Goal: Transaction & Acquisition: Purchase product/service

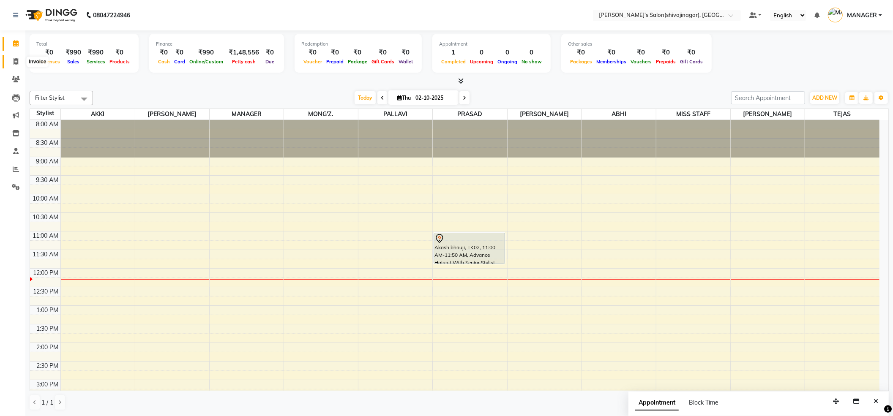
click at [10, 60] on span at bounding box center [15, 62] width 15 height 10
select select "service"
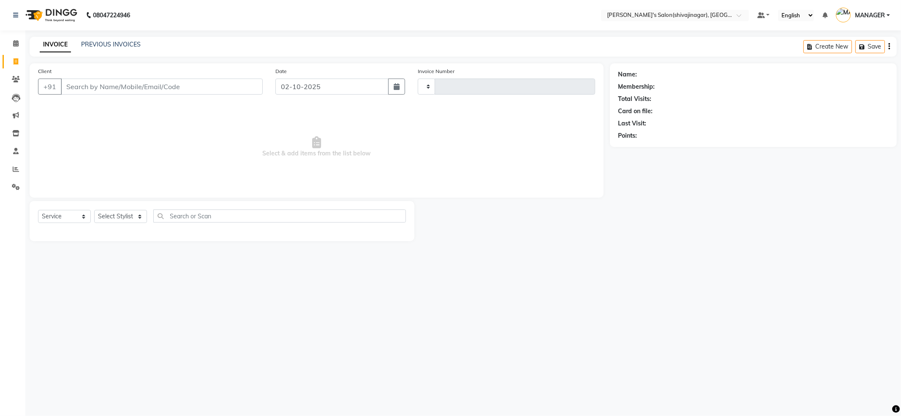
type input "2825"
select select "4174"
drag, startPoint x: 124, startPoint y: 215, endPoint x: 131, endPoint y: 210, distance: 8.7
click at [124, 215] on select "Select Stylist ABHI AKKI KIRTI MANAGER MISS STAFF MONG'Z. NILOFER PALLAVI PRASA…" at bounding box center [120, 216] width 53 height 13
select select "24667"
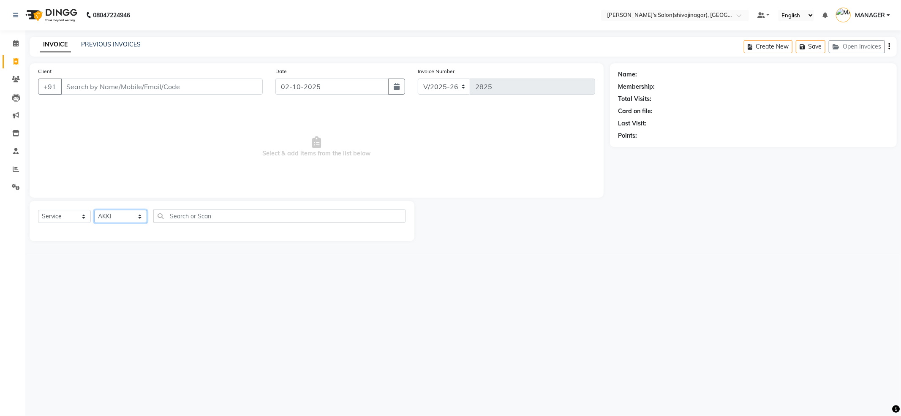
click at [94, 210] on select "Select Stylist ABHI AKKI KIRTI MANAGER MISS STAFF MONG'Z. NILOFER PALLAVI PRASA…" at bounding box center [120, 216] width 53 height 13
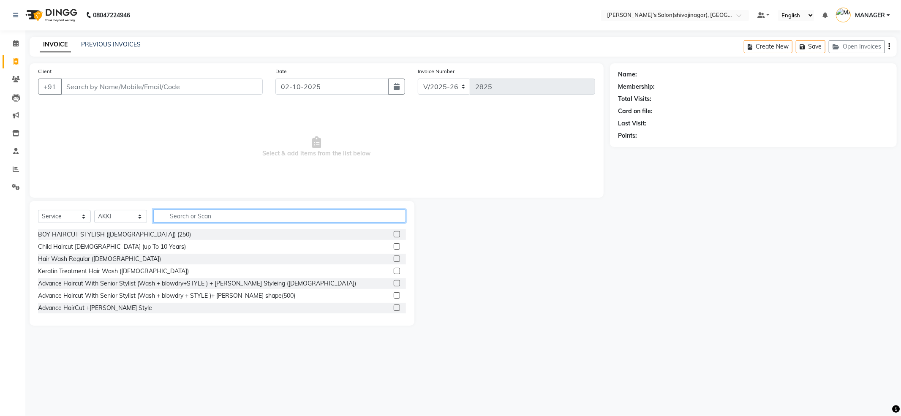
click at [210, 219] on input "text" at bounding box center [279, 216] width 253 height 13
drag, startPoint x: 210, startPoint y: 293, endPoint x: 212, endPoint y: 252, distance: 41.4
click at [210, 294] on div "Advance Haircut With Senior Stylist (Wash + blowdry + STYLE )+ [PERSON_NAME] sh…" at bounding box center [166, 296] width 257 height 9
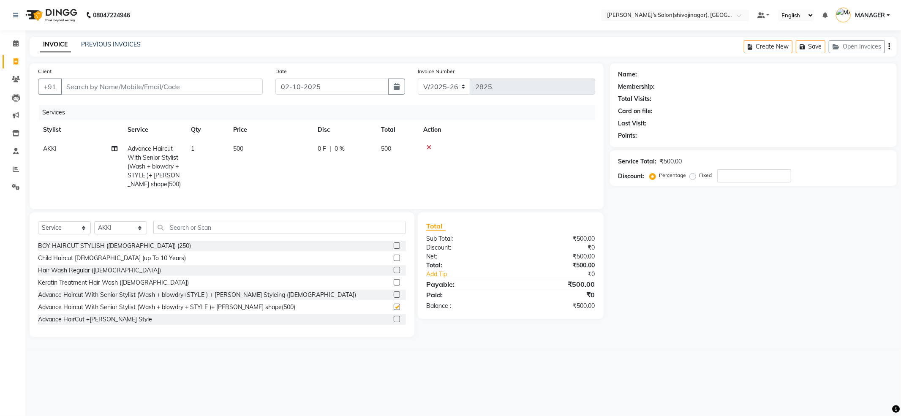
checkbox input "false"
click at [167, 81] on input "Client" at bounding box center [162, 87] width 202 height 16
type input "9"
type input "0"
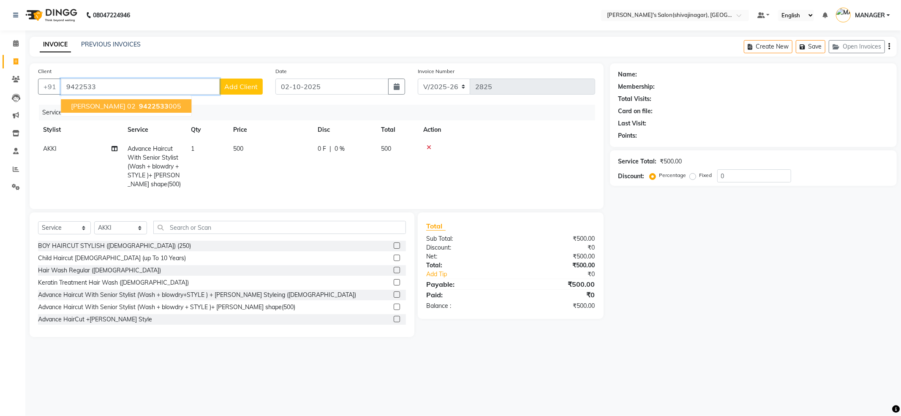
click at [128, 110] on button "samiksha chaurpagar 02 9422533 005" at bounding box center [126, 106] width 131 height 14
type input "9422533005"
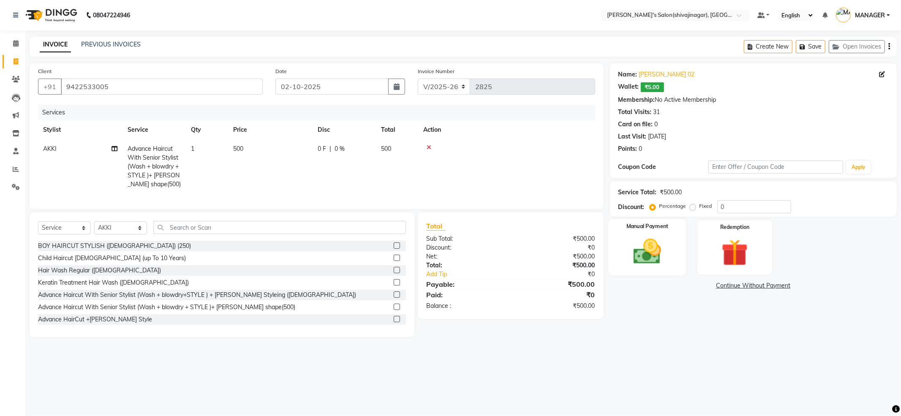
click at [670, 244] on div "Manual Payment" at bounding box center [647, 247] width 78 height 57
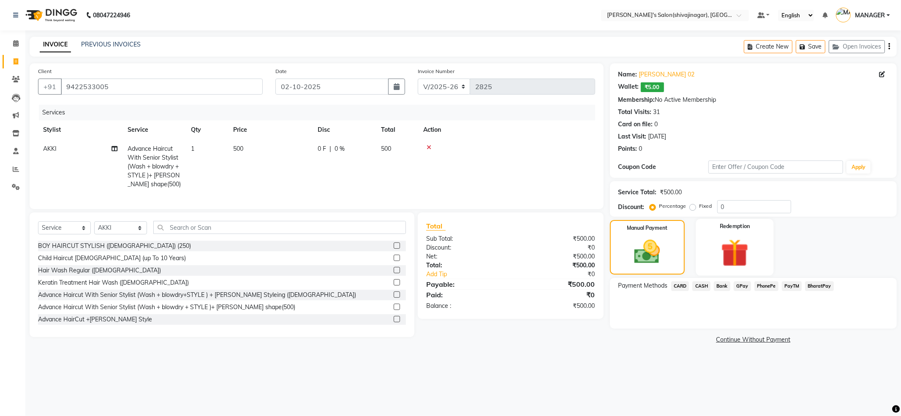
click at [729, 245] on img at bounding box center [734, 253] width 45 height 35
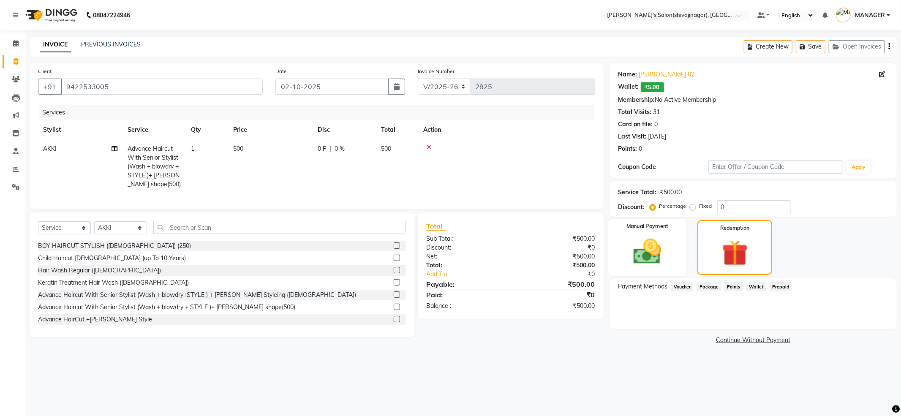
click at [648, 264] on div "Manual Payment" at bounding box center [647, 247] width 78 height 57
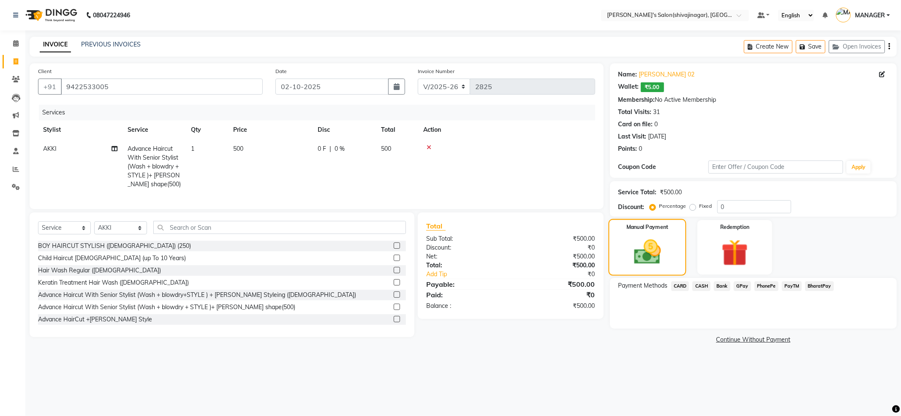
click at [651, 257] on img at bounding box center [647, 252] width 44 height 31
click at [744, 251] on img at bounding box center [734, 253] width 45 height 35
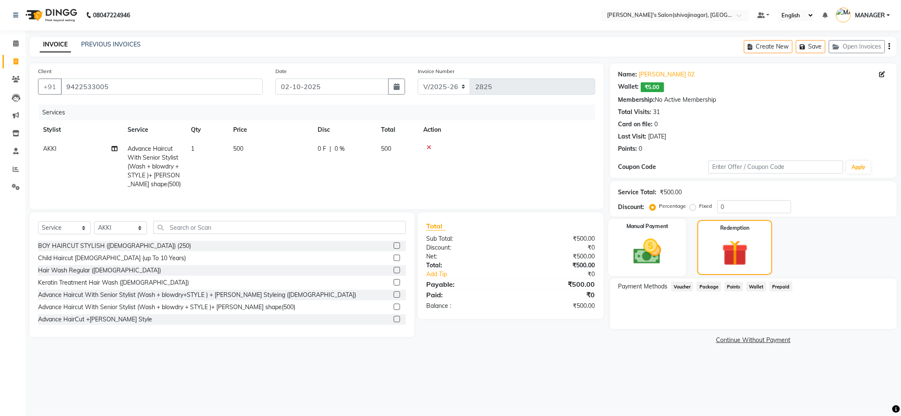
click at [658, 251] on img at bounding box center [647, 252] width 45 height 32
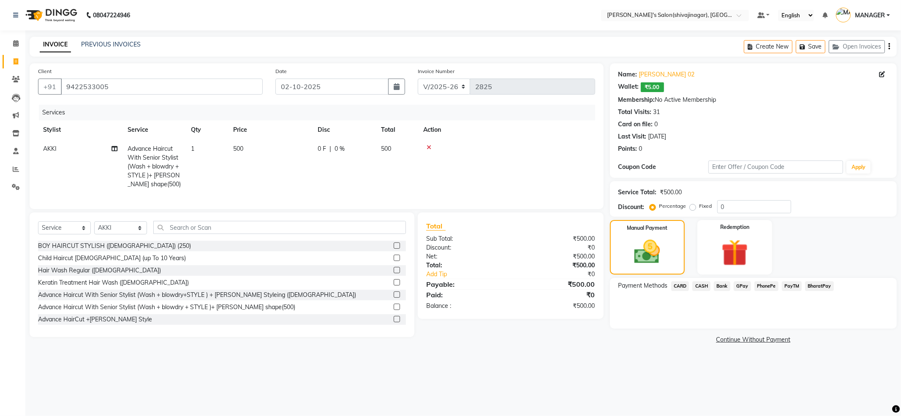
click at [707, 286] on span "CASH" at bounding box center [701, 286] width 18 height 10
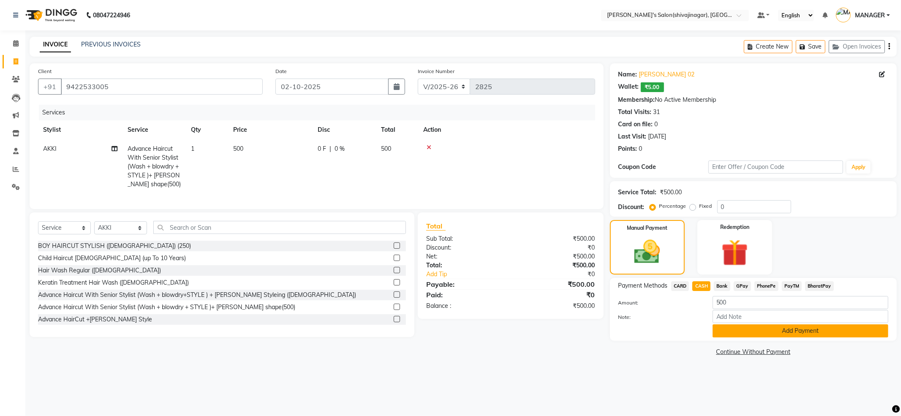
click at [763, 330] on button "Add Payment" at bounding box center [801, 330] width 176 height 13
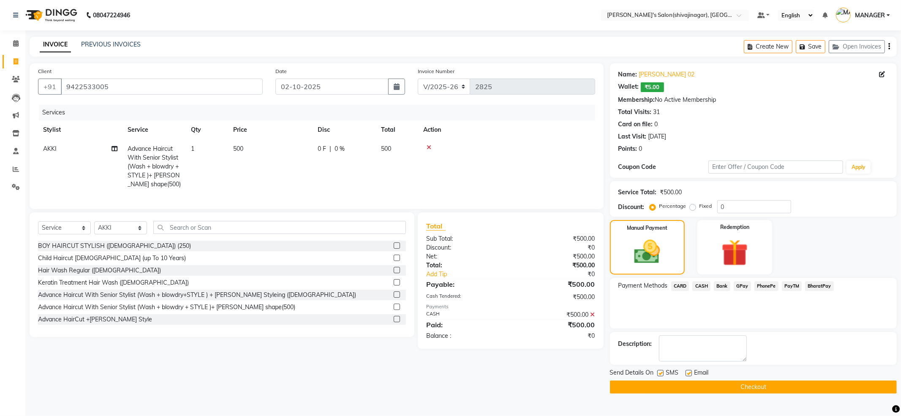
click at [772, 390] on button "Checkout" at bounding box center [753, 387] width 287 height 13
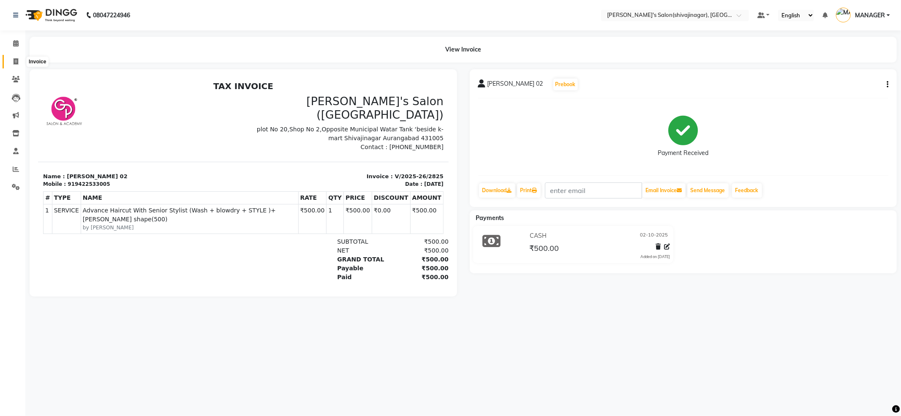
click at [14, 60] on icon at bounding box center [16, 61] width 5 height 6
select select "service"
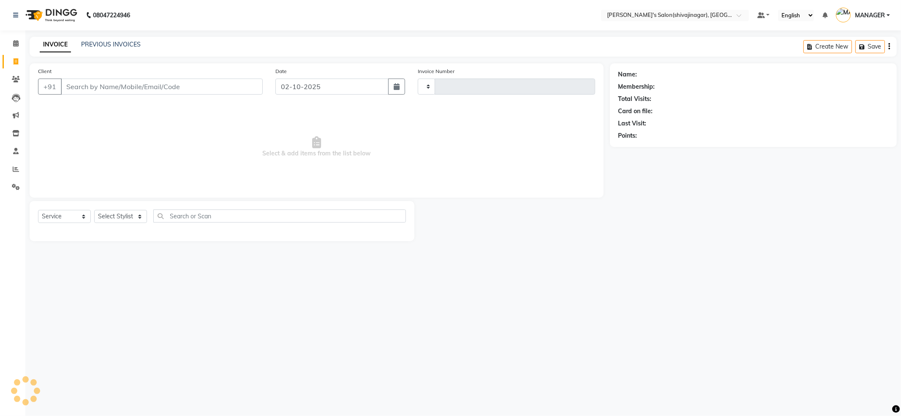
type input "2826"
select select "4174"
click at [126, 213] on select "Select Stylist" at bounding box center [120, 216] width 53 height 13
select select "24666"
click at [94, 210] on select "Select Stylist ABHI AKKI KIRTI MANAGER MISS STAFF MONG'Z. NILOFER PALLAVI PRASA…" at bounding box center [120, 216] width 53 height 13
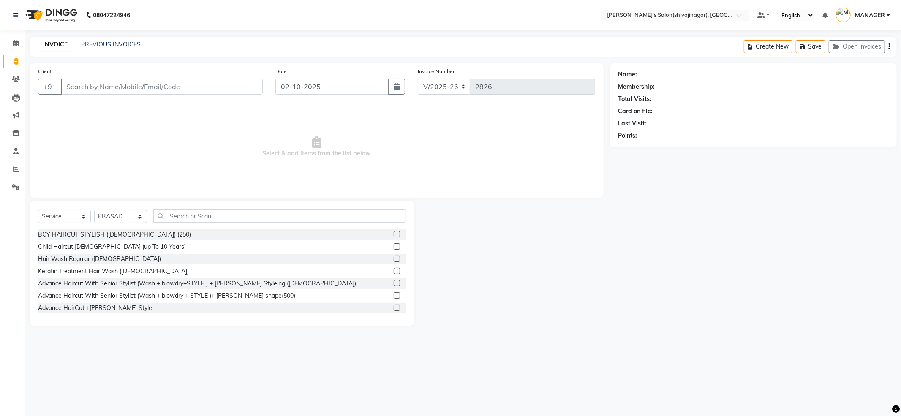
click at [198, 208] on div "Select Service Product Membership Package Voucher Prepaid Gift Card Select Styl…" at bounding box center [222, 263] width 385 height 125
click at [199, 215] on input "text" at bounding box center [279, 216] width 253 height 13
click at [186, 217] on input "text" at bounding box center [279, 216] width 253 height 13
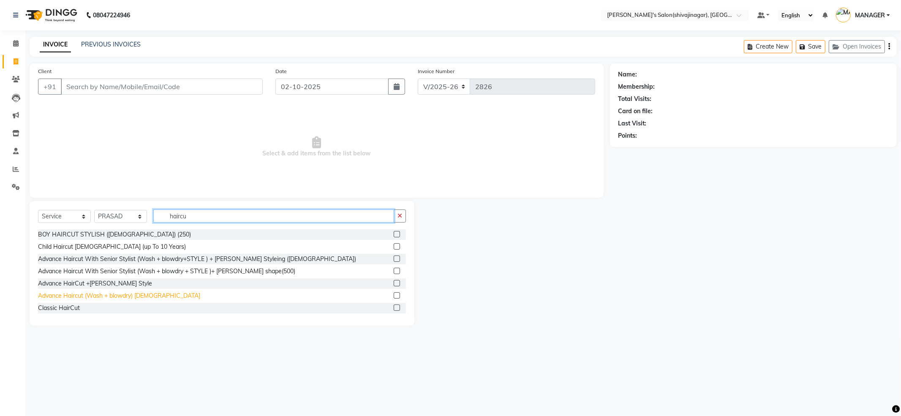
type input "haircu"
click at [136, 300] on div "Advance Haircut (Wash + blowdry) MALE" at bounding box center [119, 296] width 162 height 9
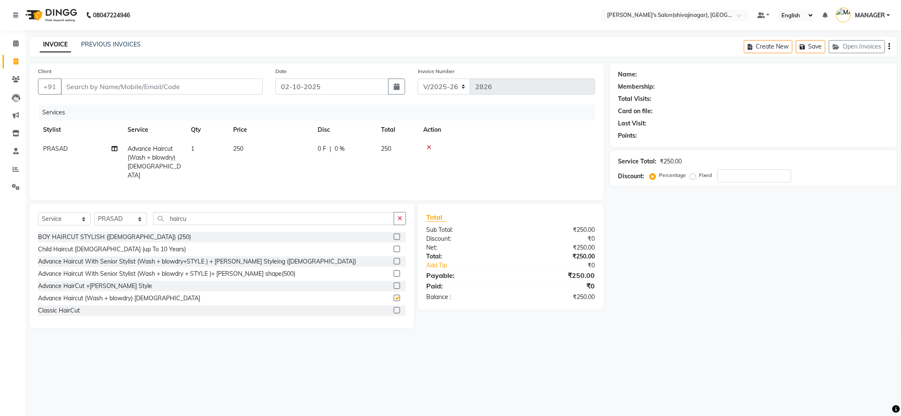
checkbox input "false"
click at [198, 90] on input "Client" at bounding box center [162, 87] width 202 height 16
click at [210, 90] on input "Client" at bounding box center [162, 87] width 202 height 16
type input "9"
type input "0"
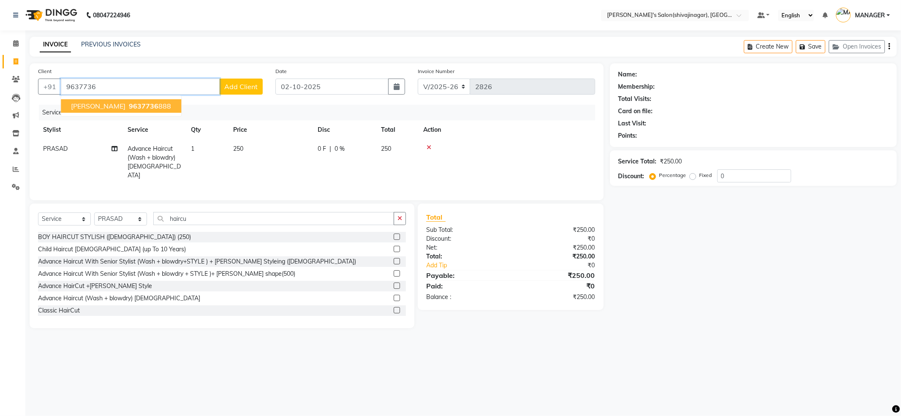
drag, startPoint x: 114, startPoint y: 103, endPoint x: 119, endPoint y: 110, distance: 8.6
click at [127, 109] on ngb-highlight "9637736 888" at bounding box center [149, 106] width 44 height 8
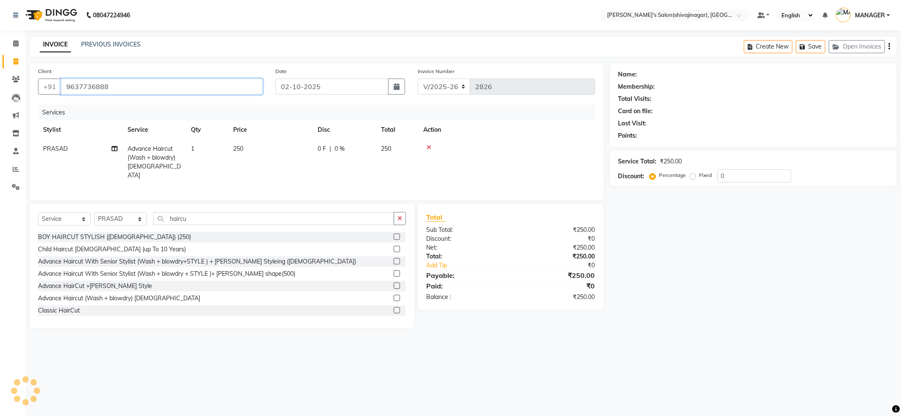
type input "9637736888"
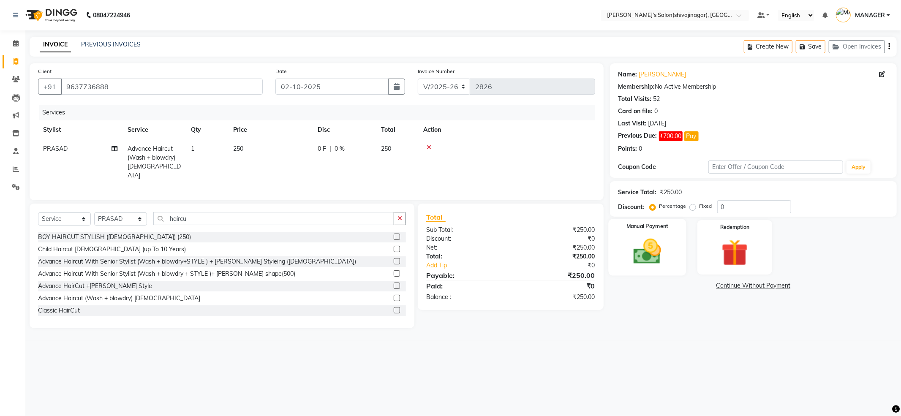
click at [654, 246] on img at bounding box center [647, 252] width 45 height 32
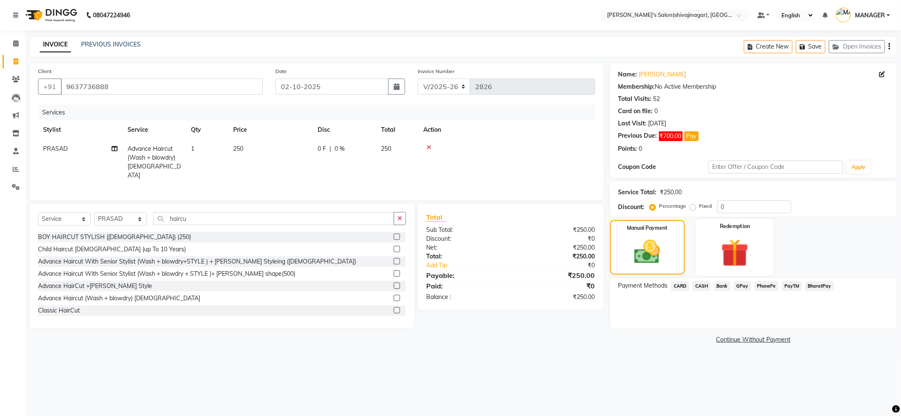
click at [732, 244] on img at bounding box center [734, 253] width 45 height 35
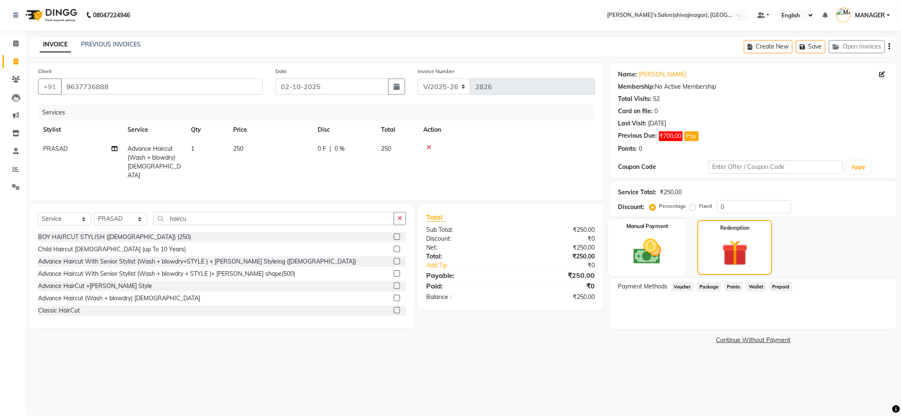
click at [657, 254] on img at bounding box center [647, 252] width 45 height 32
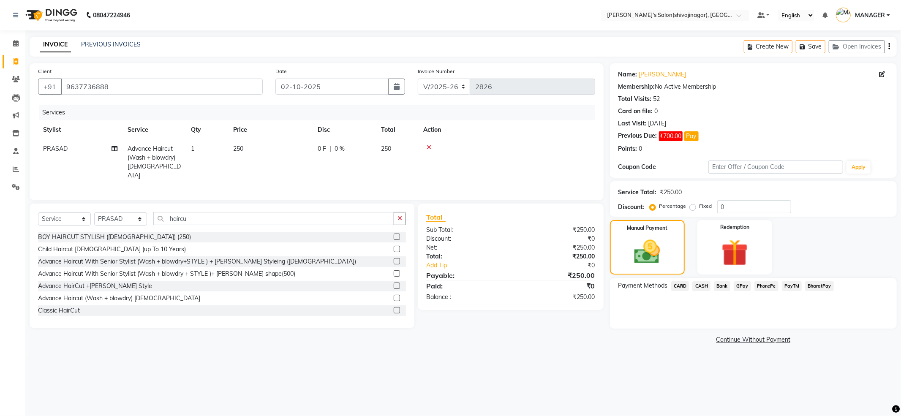
click at [699, 286] on span "CASH" at bounding box center [701, 286] width 18 height 10
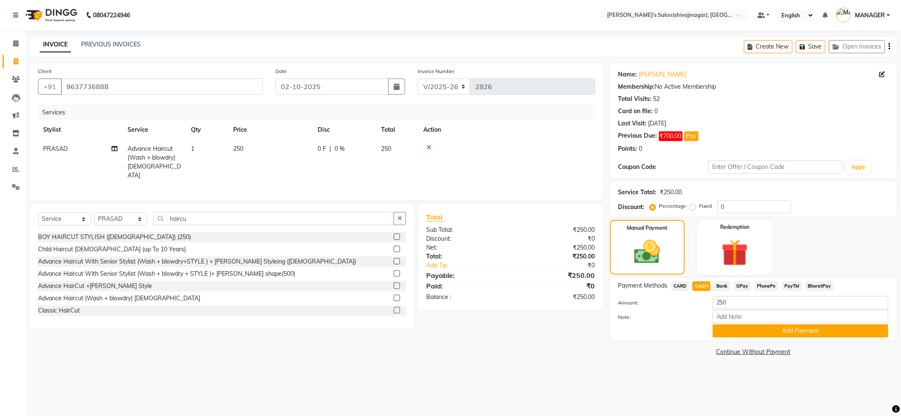
click at [789, 284] on span "PayTM" at bounding box center [792, 286] width 20 height 10
click at [734, 333] on button "Add Payment" at bounding box center [801, 330] width 176 height 13
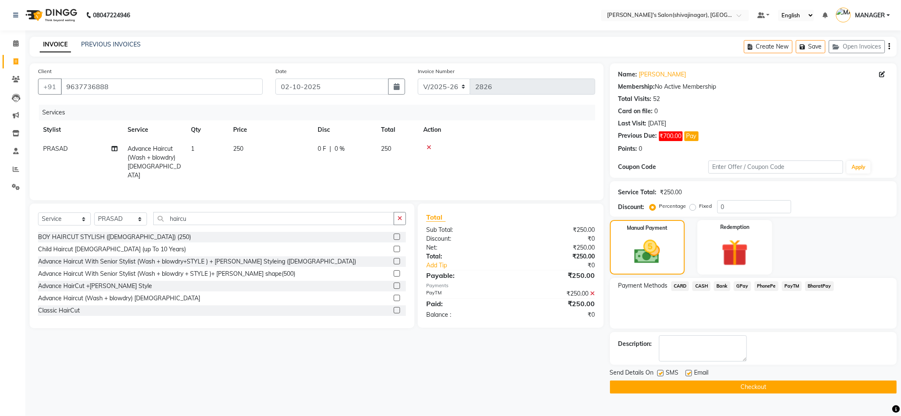
click at [700, 393] on button "Checkout" at bounding box center [753, 387] width 287 height 13
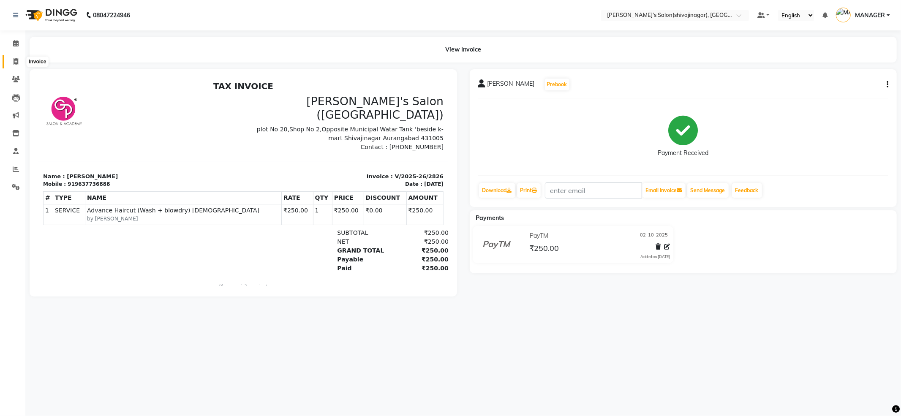
click at [11, 63] on span at bounding box center [15, 62] width 15 height 10
select select "service"
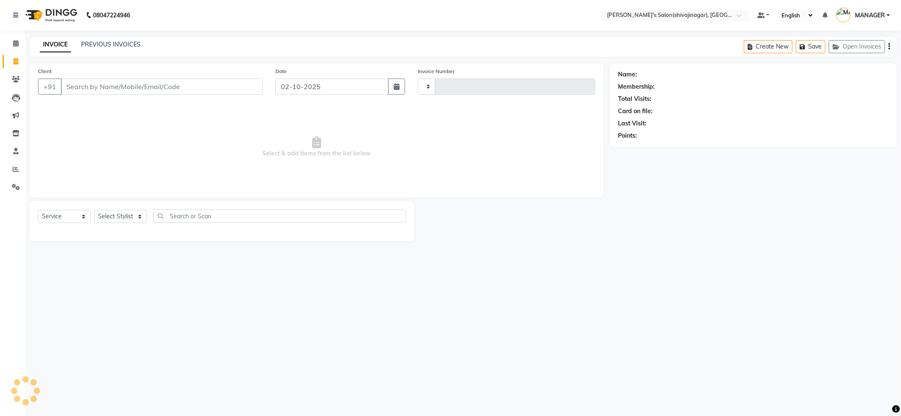
type input "2827"
select select "4174"
click at [127, 218] on select "Select Stylist" at bounding box center [120, 216] width 53 height 13
drag, startPoint x: 195, startPoint y: 208, endPoint x: 200, endPoint y: 209, distance: 4.7
click at [195, 208] on div "Select Service Product Membership Package Voucher Prepaid Gift Card Select Styl…" at bounding box center [222, 221] width 385 height 40
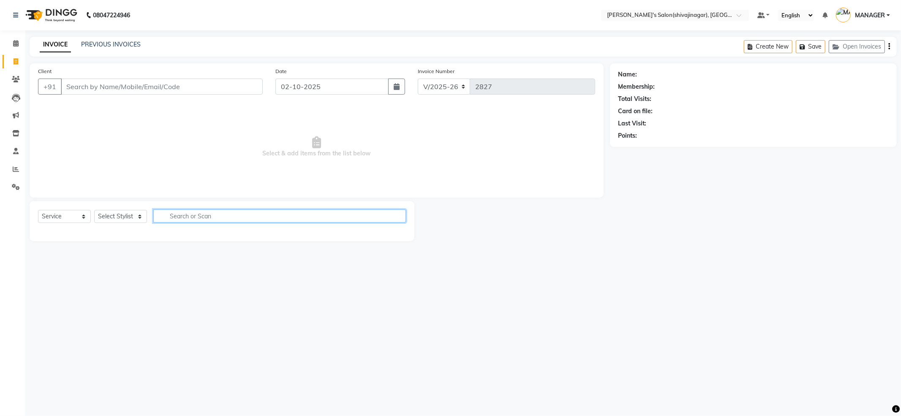
click at [202, 210] on input "text" at bounding box center [279, 216] width 253 height 13
drag, startPoint x: 202, startPoint y: 212, endPoint x: 201, endPoint y: 245, distance: 33.4
click at [201, 237] on div "Select Service Product Membership Package Voucher Prepaid Gift Card Select Styl…" at bounding box center [222, 221] width 385 height 40
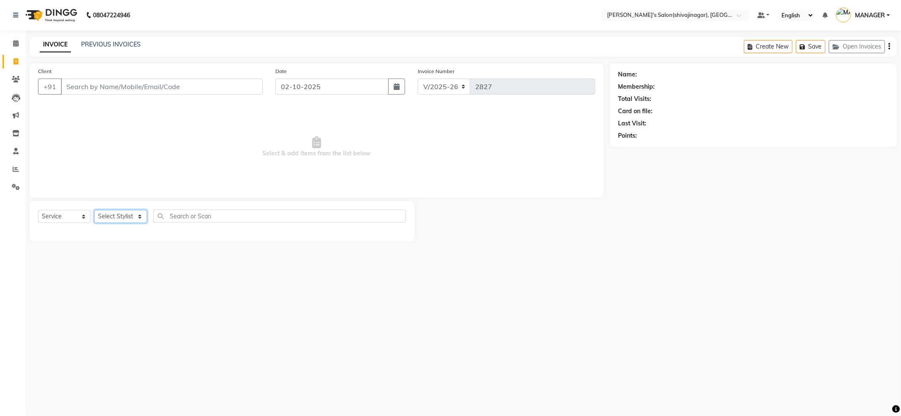
click at [121, 215] on select "Select Stylist ABHI AKKI KIRTI MANAGER MISS STAFF MONG'Z. NILOFER PALLAVI PRASA…" at bounding box center [120, 216] width 53 height 13
select select "24666"
click at [94, 210] on select "Select Stylist ABHI AKKI KIRTI MANAGER MISS STAFF MONG'Z. NILOFER PALLAVI PRASA…" at bounding box center [120, 216] width 53 height 13
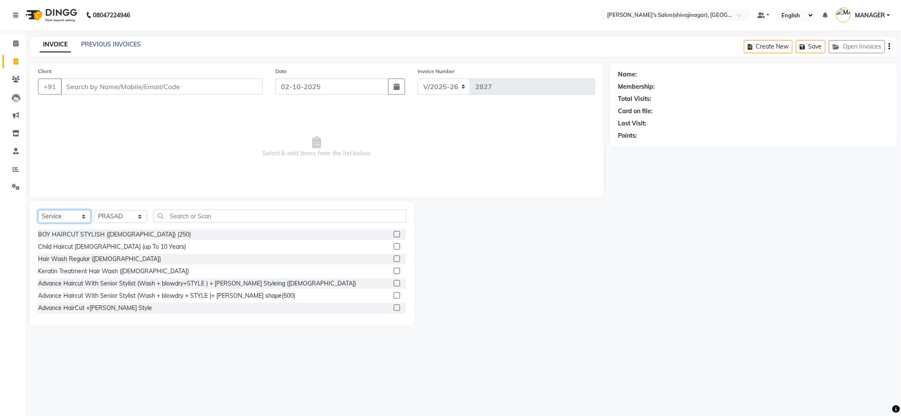
click at [77, 211] on select "Select Service Product Membership Package Voucher Prepaid Gift Card" at bounding box center [64, 216] width 53 height 13
select select "product"
click at [38, 210] on select "Select Service Product Membership Package Voucher Prepaid Gift Card" at bounding box center [64, 216] width 53 height 13
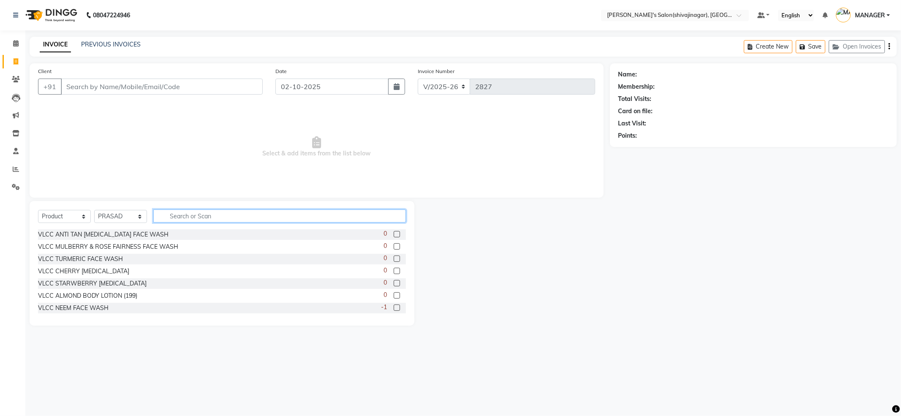
click at [215, 216] on input "text" at bounding box center [279, 216] width 253 height 13
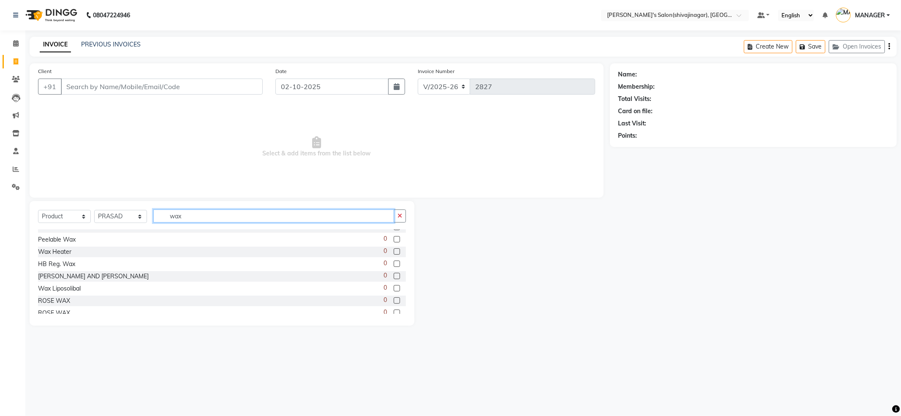
scroll to position [136, 0]
type input "wax"
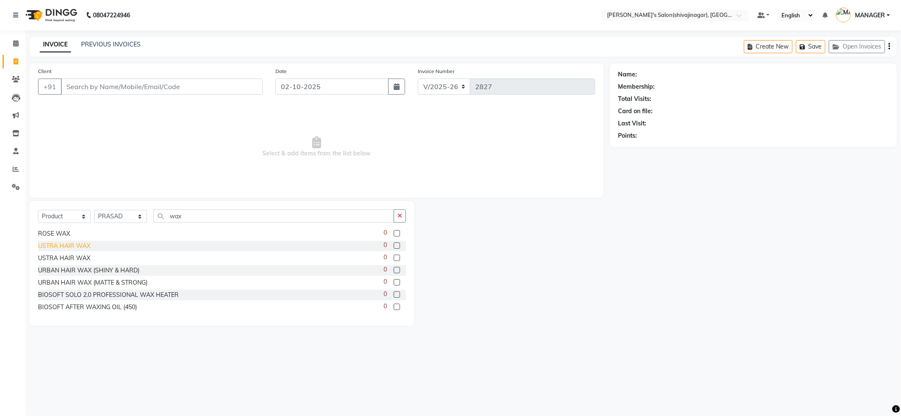
click at [63, 248] on div "USTRA HAIR WAX" at bounding box center [64, 246] width 52 height 9
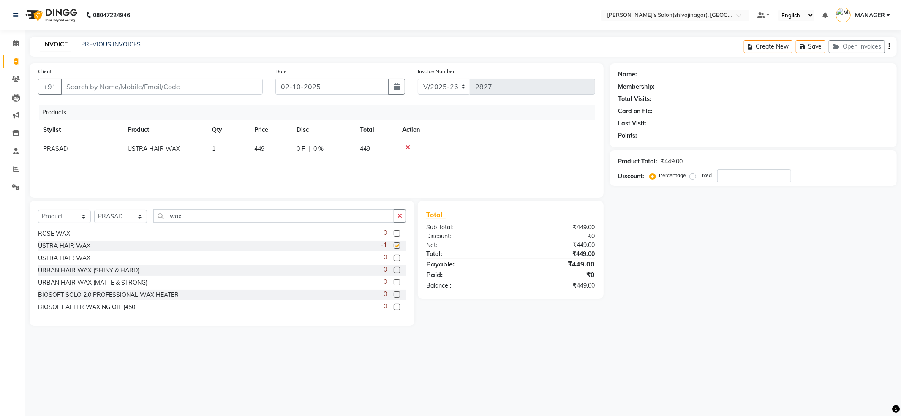
checkbox input "false"
click at [68, 281] on div "URBAN HAIR WAX (MATTE & STRONG)" at bounding box center [92, 282] width 109 height 9
checkbox input "false"
click at [406, 144] on icon at bounding box center [408, 147] width 5 height 6
click at [93, 88] on input "Client" at bounding box center [162, 87] width 202 height 16
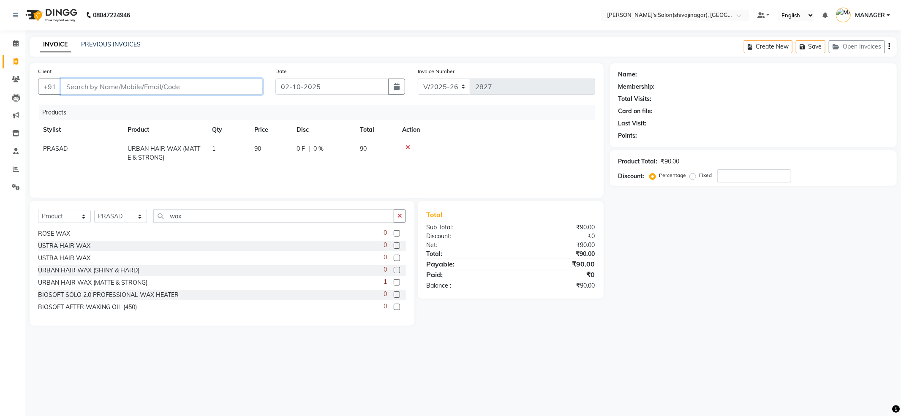
type input "a"
type input "0"
click at [127, 104] on ngb-highlight "9637736888" at bounding box center [148, 106] width 42 height 8
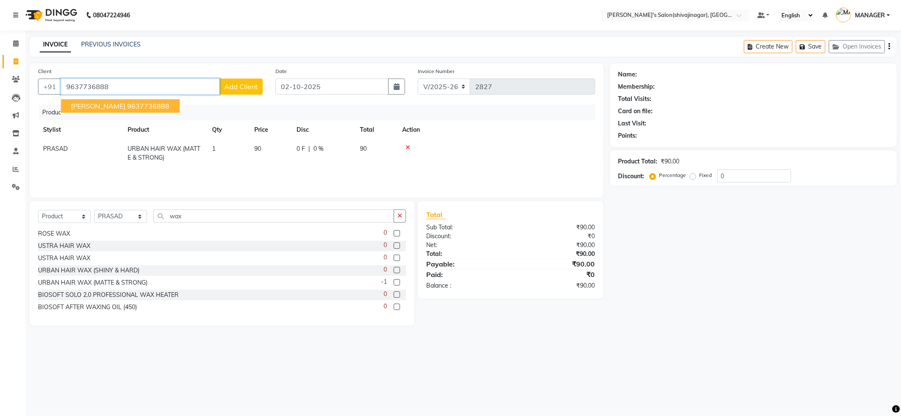
type input "9637736888"
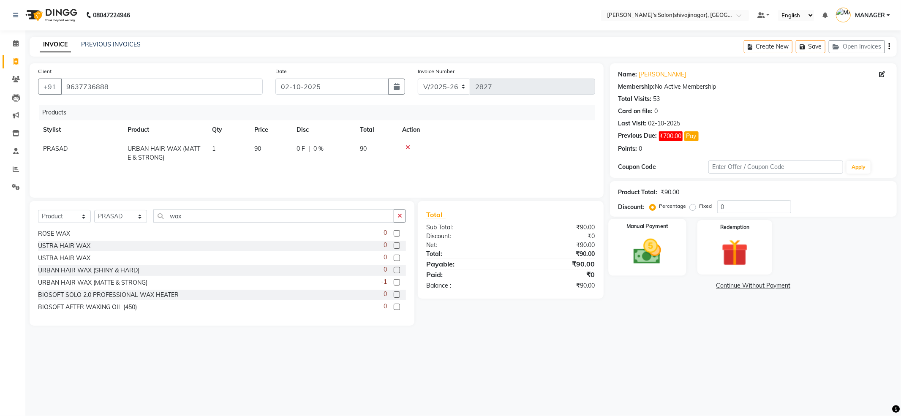
click at [646, 237] on img at bounding box center [647, 252] width 45 height 32
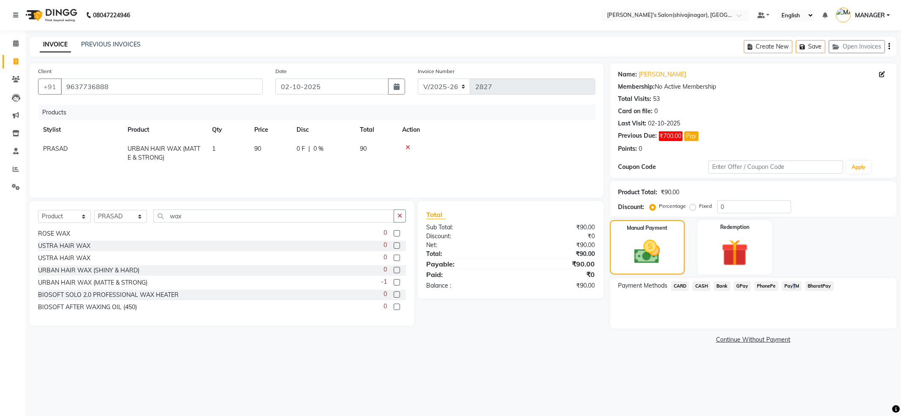
click at [792, 286] on span "PayTM" at bounding box center [792, 286] width 20 height 10
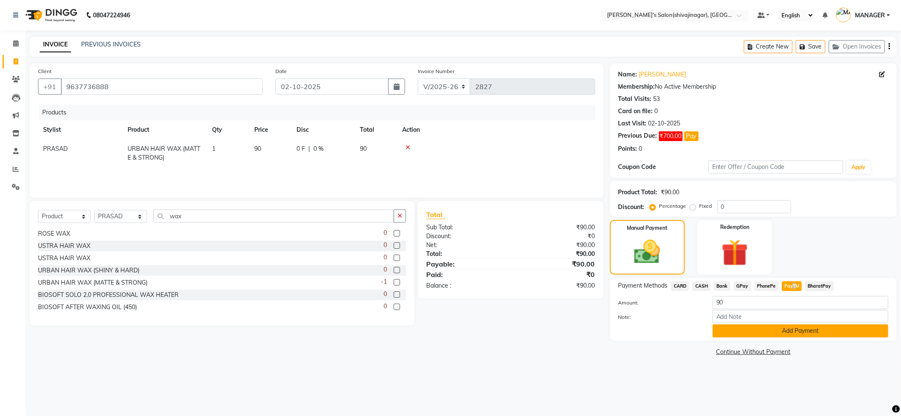
click at [772, 329] on button "Add Payment" at bounding box center [801, 330] width 176 height 13
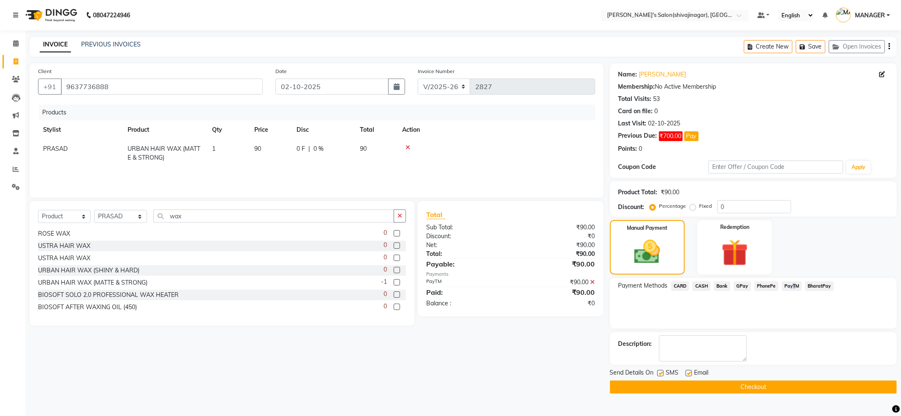
click at [741, 389] on button "Checkout" at bounding box center [753, 387] width 287 height 13
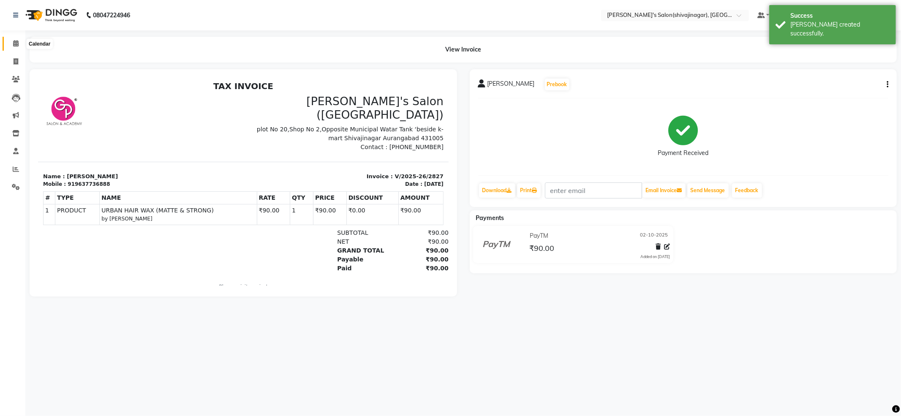
click at [15, 47] on span at bounding box center [15, 44] width 15 height 10
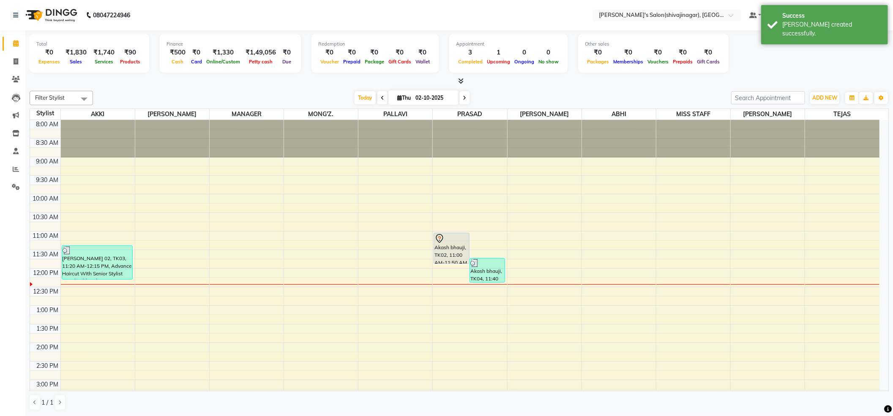
click at [378, 101] on span at bounding box center [382, 97] width 10 height 13
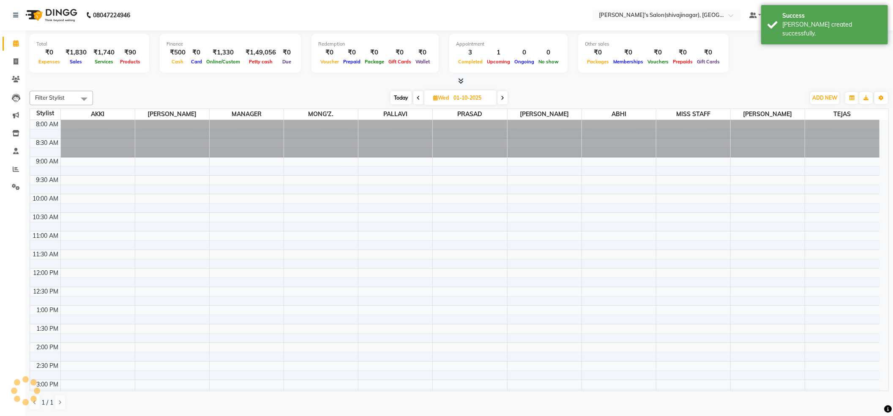
scroll to position [151, 0]
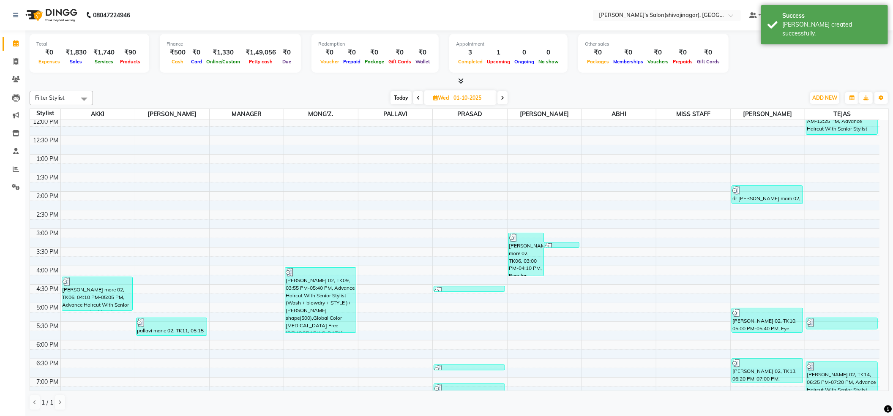
click at [417, 95] on icon at bounding box center [418, 97] width 3 height 5
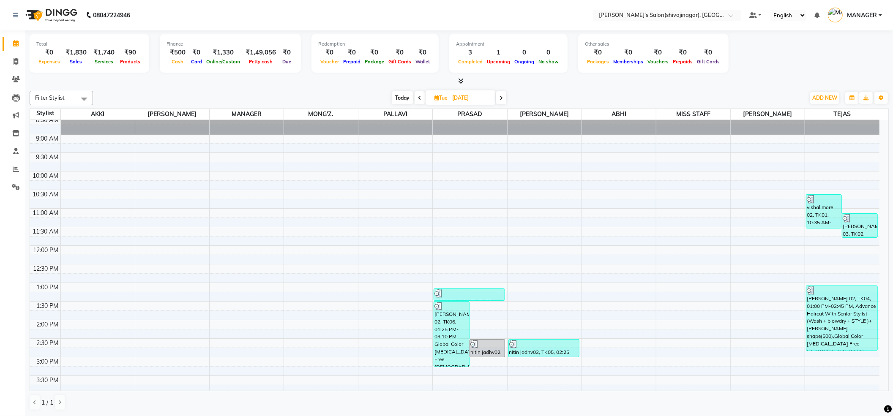
scroll to position [0, 0]
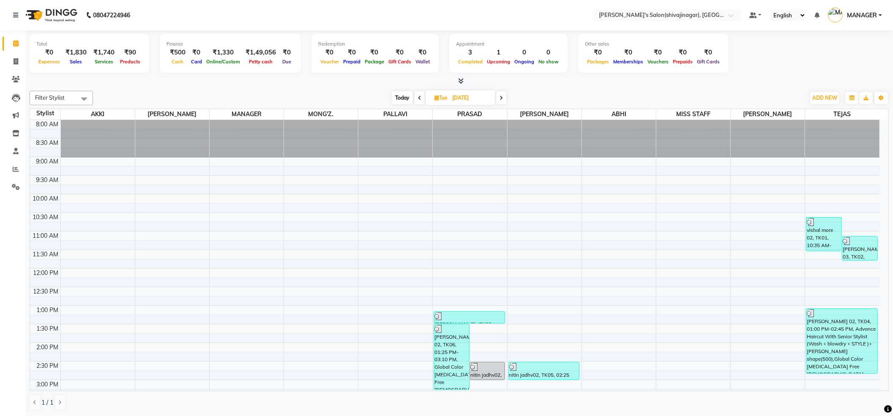
click at [502, 95] on icon at bounding box center [500, 97] width 3 height 5
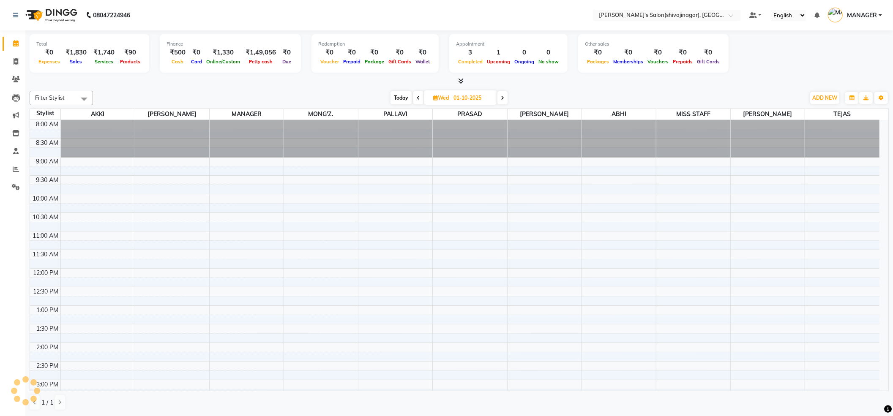
scroll to position [151, 0]
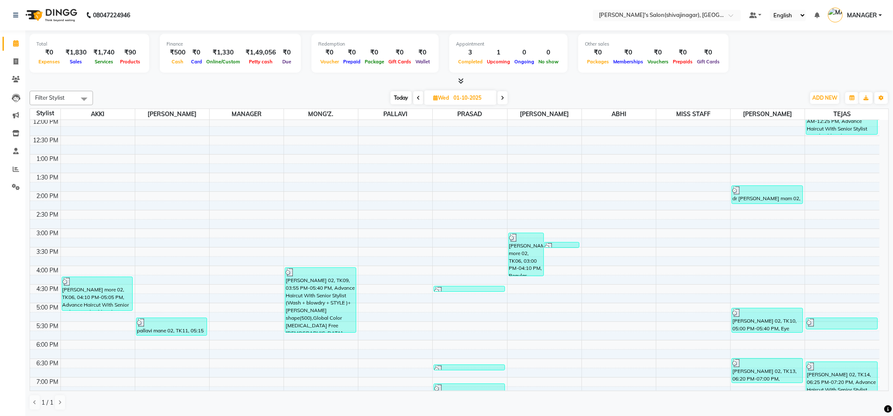
click at [502, 95] on icon at bounding box center [502, 97] width 3 height 5
type input "02-10-2025"
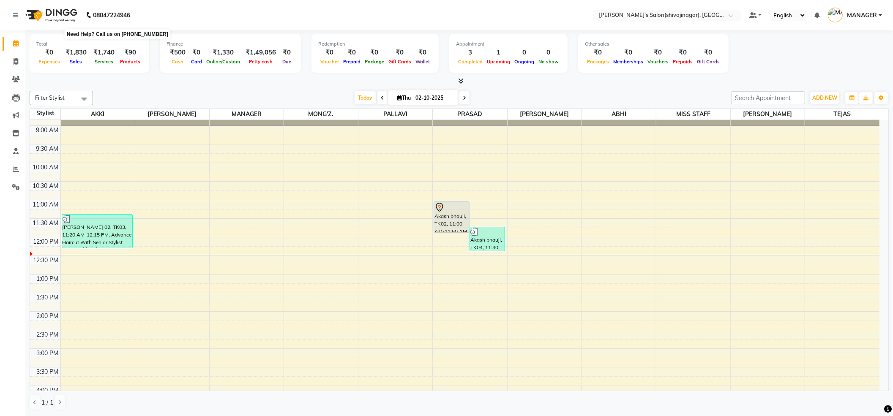
scroll to position [0, 0]
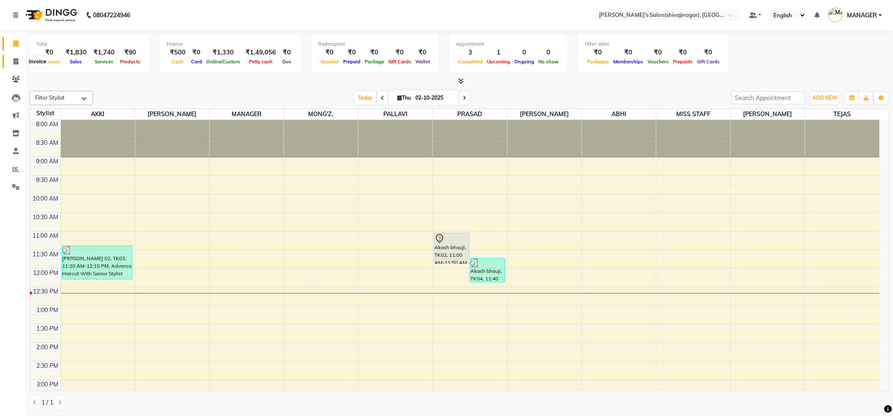
click at [18, 63] on icon at bounding box center [16, 61] width 5 height 6
select select "service"
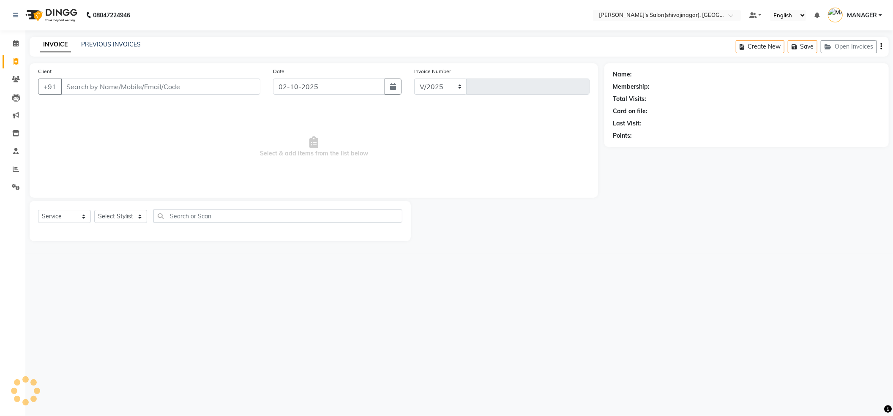
select select "4174"
type input "2828"
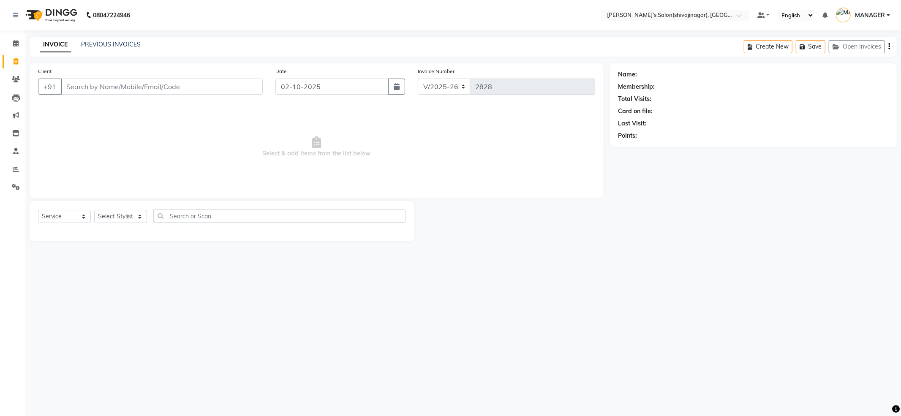
click at [165, 76] on div "Client +91" at bounding box center [150, 84] width 237 height 35
click at [164, 86] on input "Client" at bounding box center [162, 87] width 202 height 16
type input "9131124675"
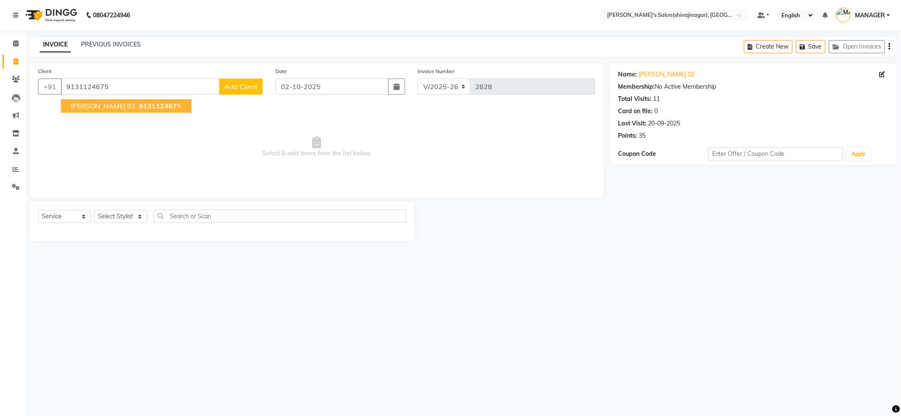
click at [146, 108] on span "913112467" at bounding box center [158, 106] width 38 height 8
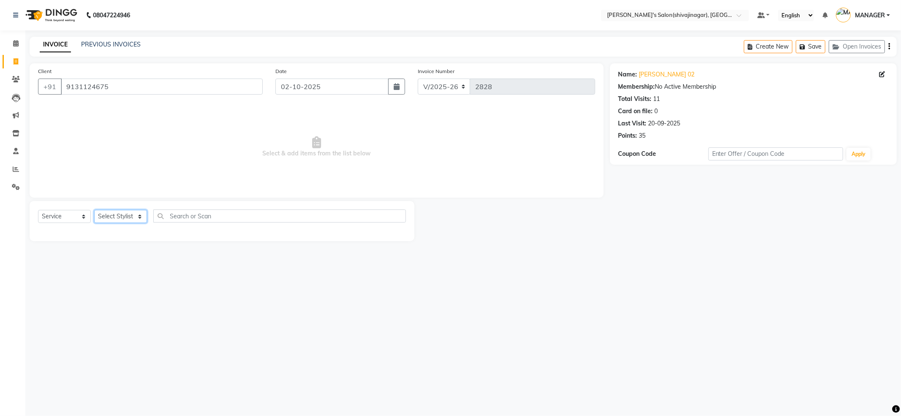
click at [139, 217] on select "Select Stylist ABHI AKKI KIRTI MANAGER MISS STAFF MONG'Z. NILOFER PALLAVI PRASA…" at bounding box center [120, 216] width 53 height 13
select select "82728"
click at [94, 210] on select "Select Stylist ABHI AKKI KIRTI MANAGER MISS STAFF MONG'Z. NILOFER PALLAVI PRASA…" at bounding box center [120, 216] width 53 height 13
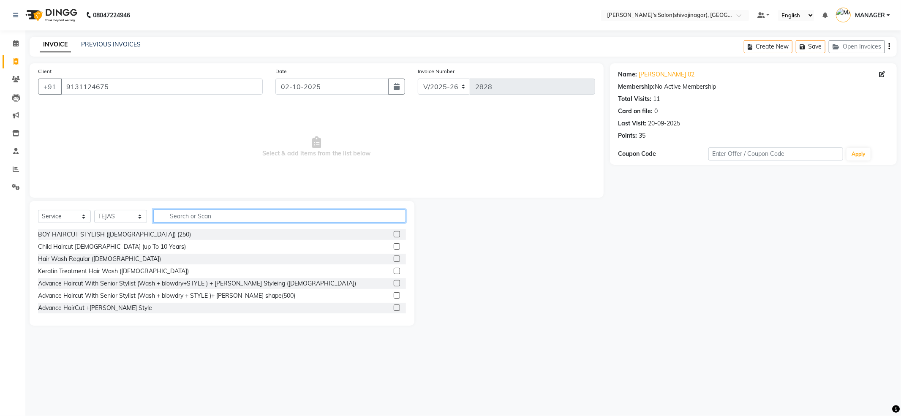
click at [213, 220] on input "text" at bounding box center [279, 216] width 253 height 13
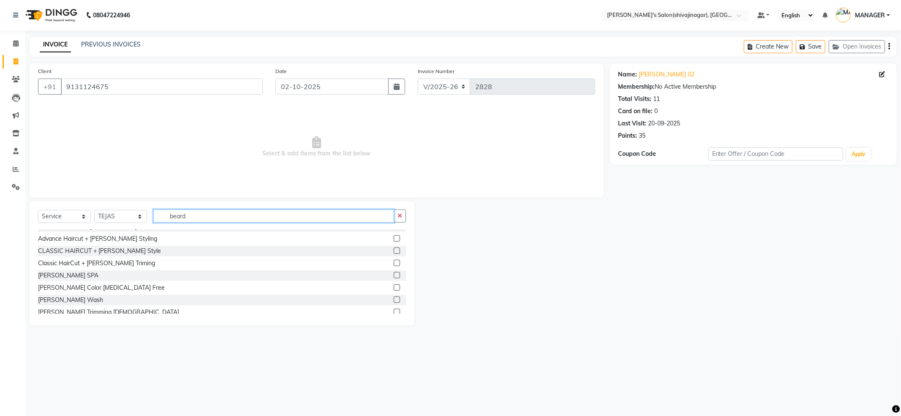
scroll to position [50, 0]
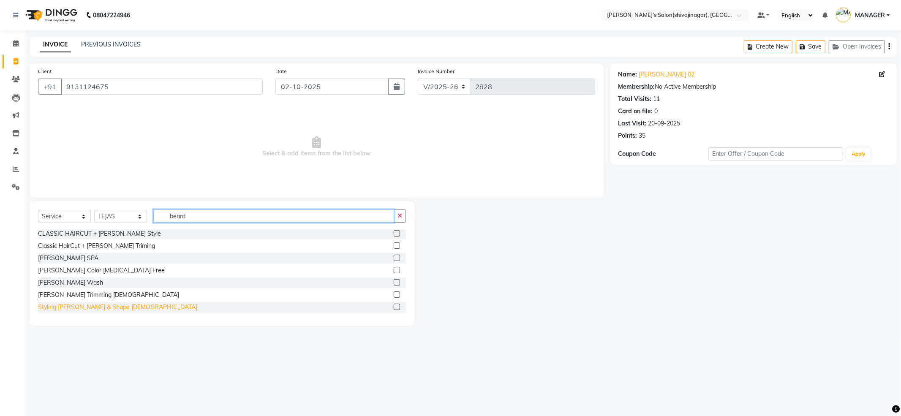
type input "beard"
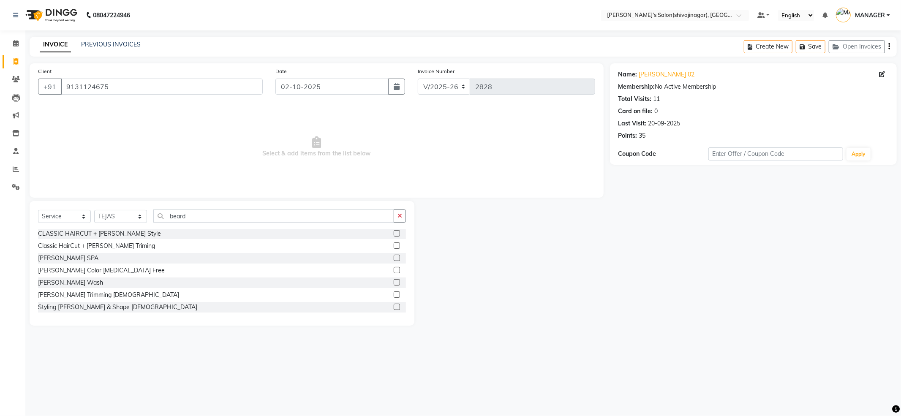
drag, startPoint x: 103, startPoint y: 306, endPoint x: 122, endPoint y: 262, distance: 47.7
click at [103, 307] on div "Styling [PERSON_NAME] & Shape [DEMOGRAPHIC_DATA]" at bounding box center [117, 307] width 159 height 9
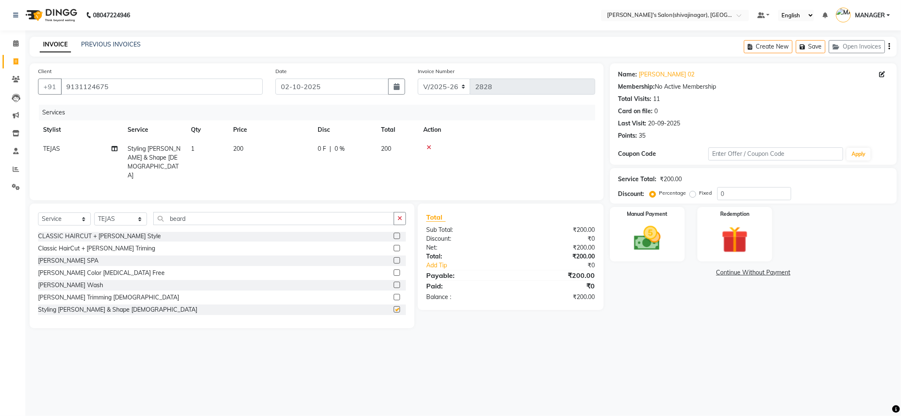
checkbox input "false"
click at [644, 221] on div "Manual Payment" at bounding box center [647, 234] width 78 height 57
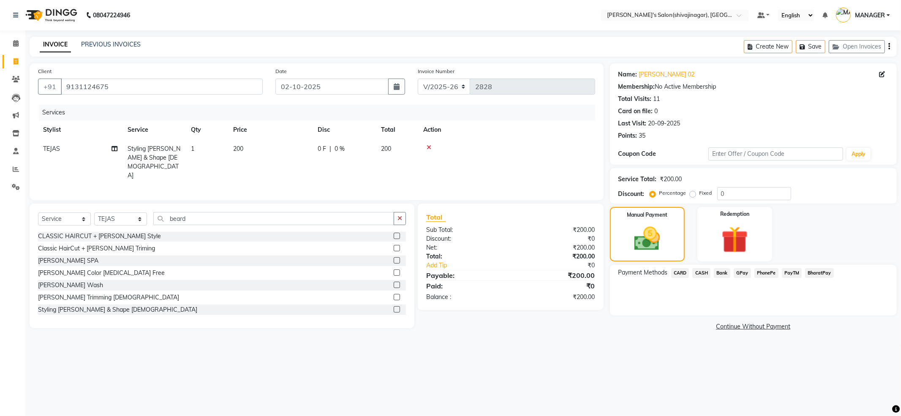
click at [785, 272] on span "PayTM" at bounding box center [792, 273] width 20 height 10
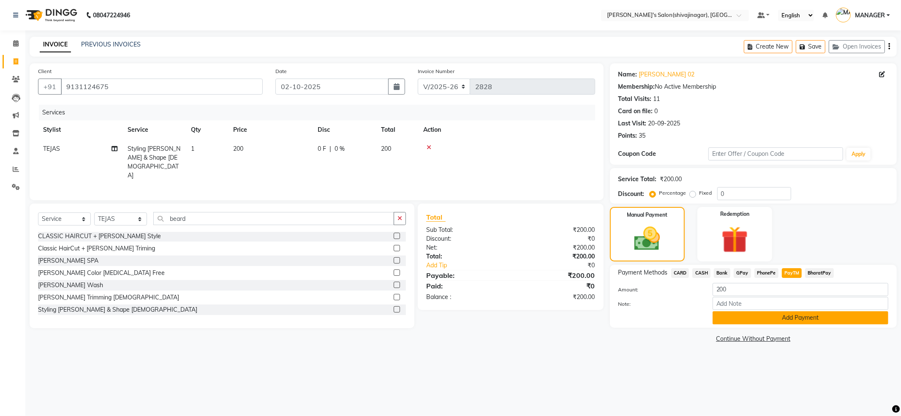
click at [773, 320] on button "Add Payment" at bounding box center [801, 317] width 176 height 13
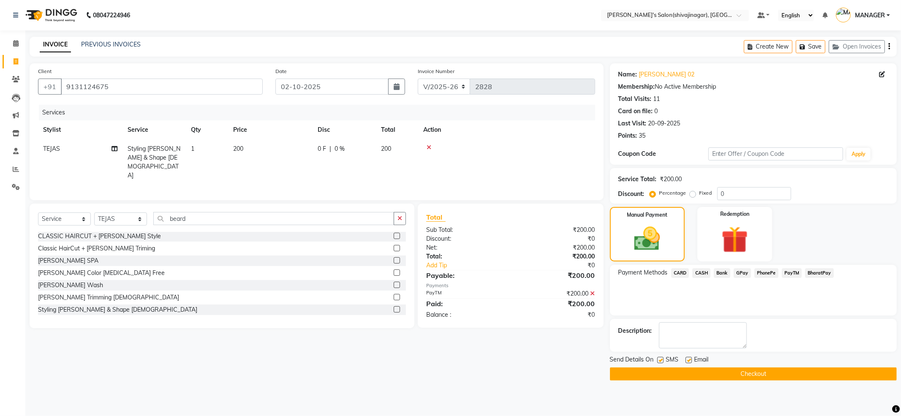
click at [726, 373] on button "Checkout" at bounding box center [753, 374] width 287 height 13
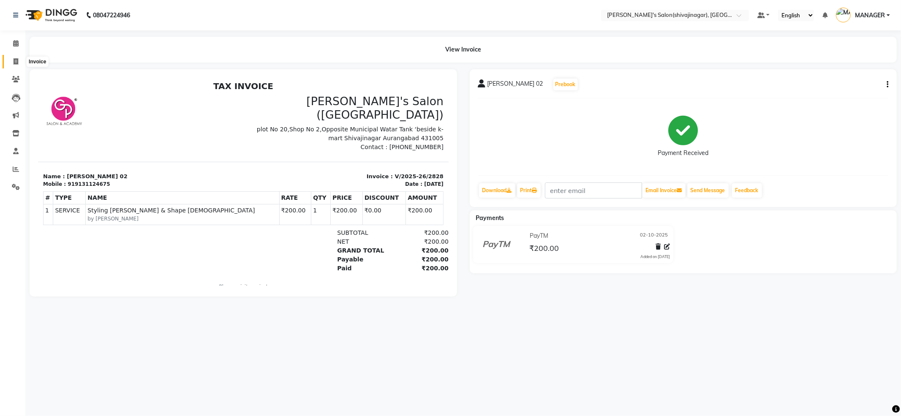
click at [14, 57] on span at bounding box center [15, 62] width 15 height 10
select select "service"
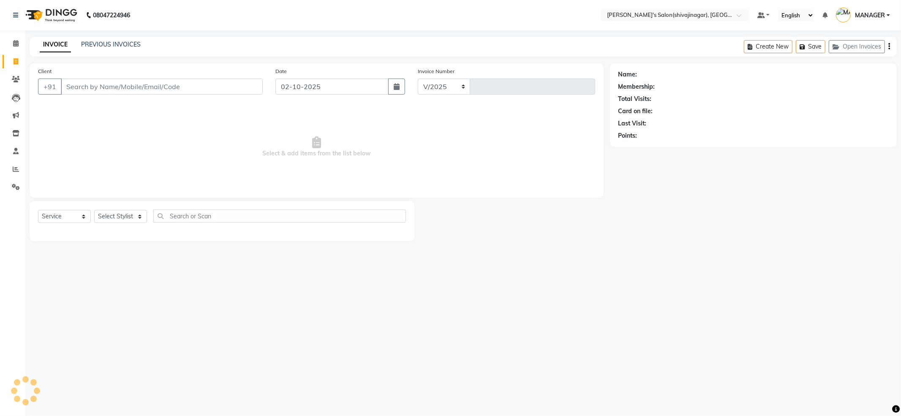
select select "4174"
type input "2829"
click at [183, 86] on input "Client" at bounding box center [162, 87] width 202 height 16
click at [139, 221] on select "Select Stylist ABHI AKKI KIRTI MANAGER MISS STAFF MONG'Z. NILOFER PALLAVI PRASA…" at bounding box center [120, 216] width 53 height 13
select select "24667"
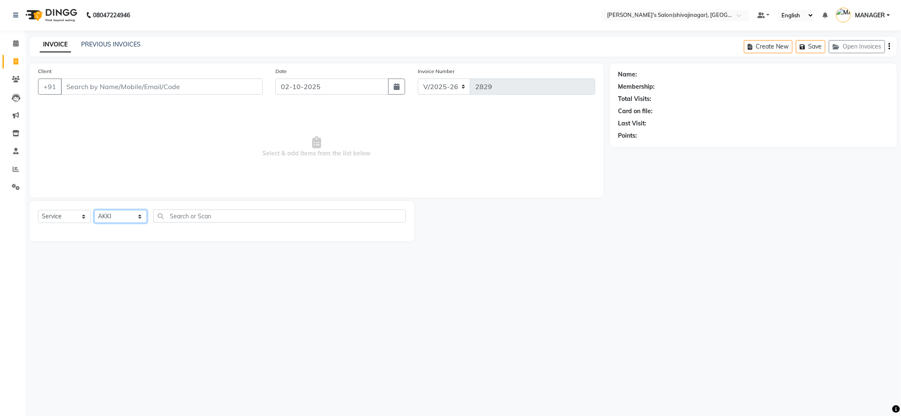
click at [94, 210] on select "Select Stylist ABHI AKKI KIRTI MANAGER MISS STAFF MONG'Z. NILOFER PALLAVI PRASA…" at bounding box center [120, 216] width 53 height 13
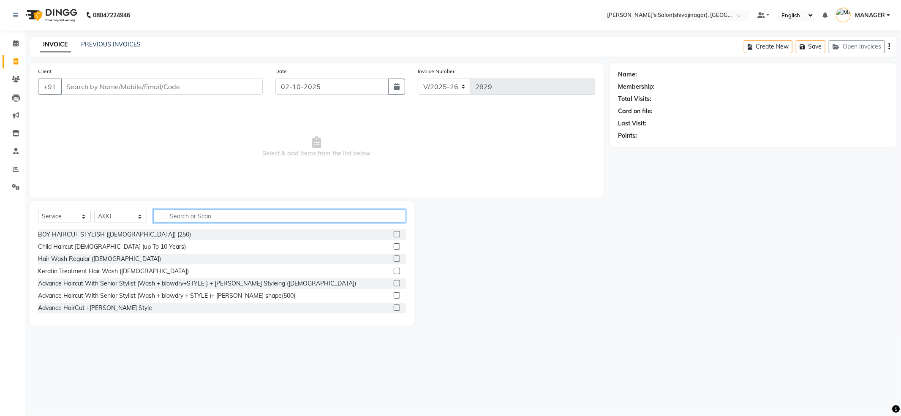
click at [188, 217] on input "text" at bounding box center [279, 216] width 253 height 13
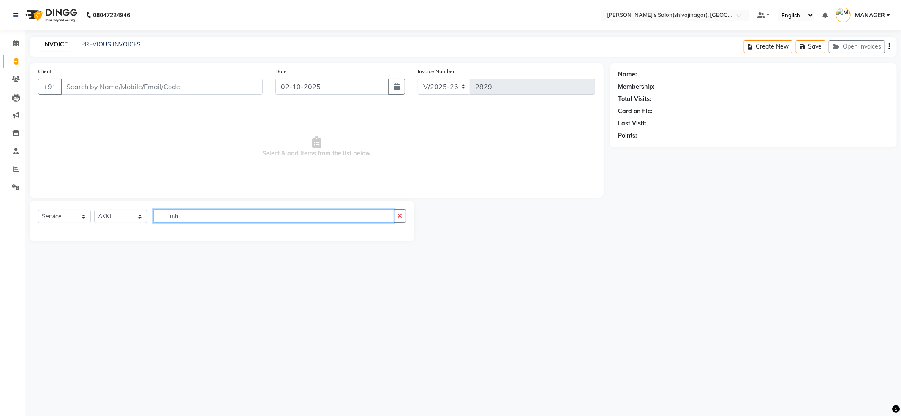
type input "m"
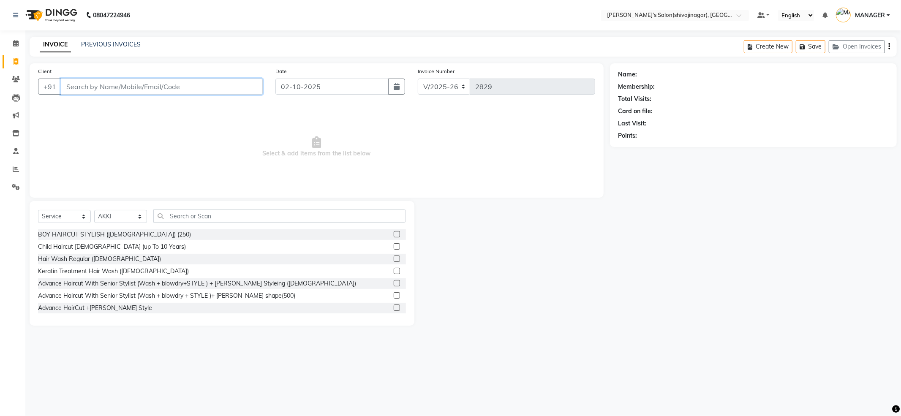
click at [231, 83] on input "Client" at bounding box center [162, 87] width 202 height 16
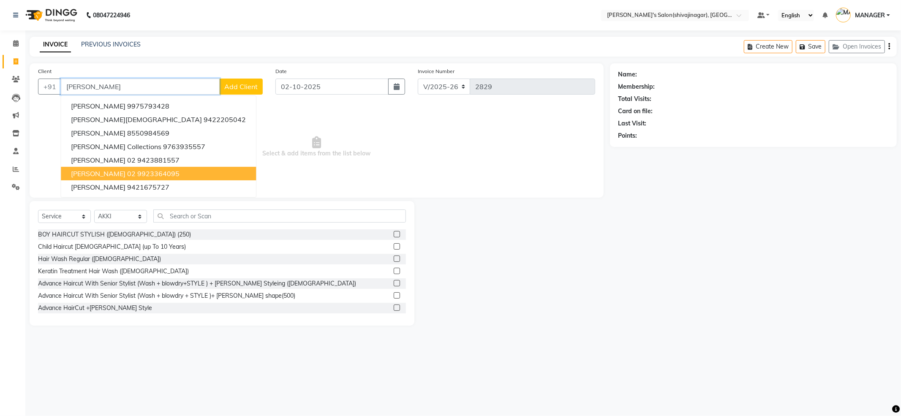
click at [144, 177] on ngb-highlight "9923364095" at bounding box center [158, 173] width 42 height 8
type input "9923364095"
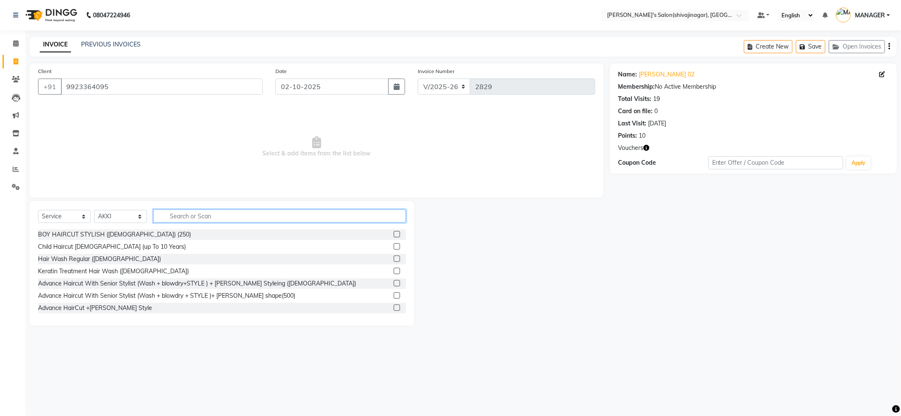
click at [185, 216] on input "text" at bounding box center [279, 216] width 253 height 13
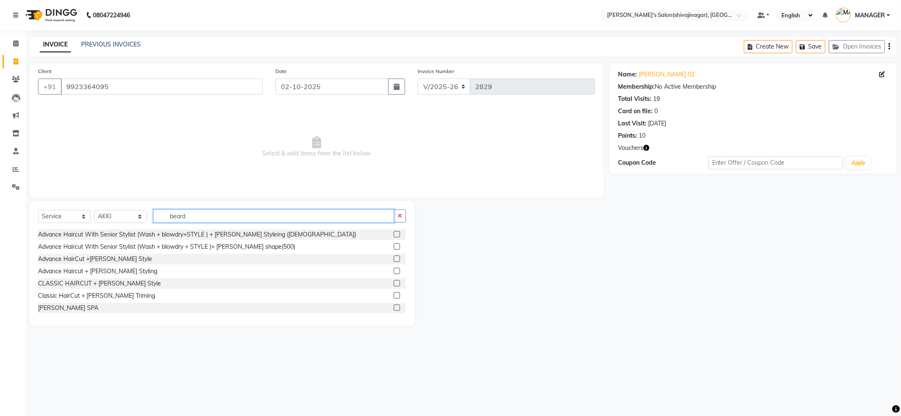
click at [261, 217] on input "beard" at bounding box center [273, 216] width 241 height 13
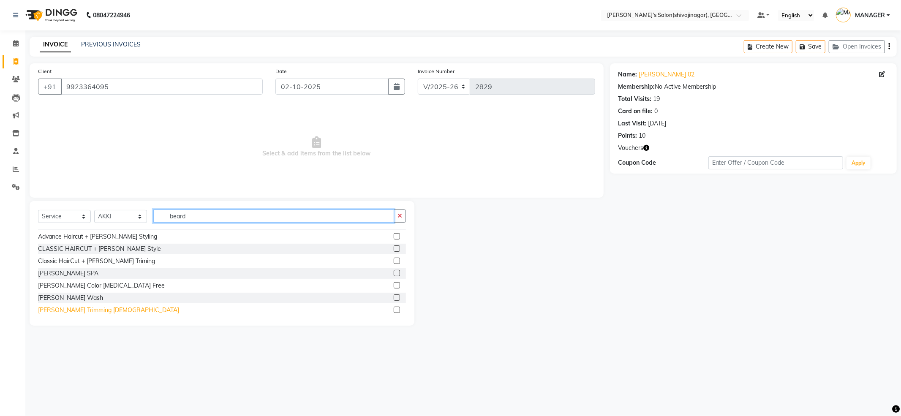
scroll to position [50, 0]
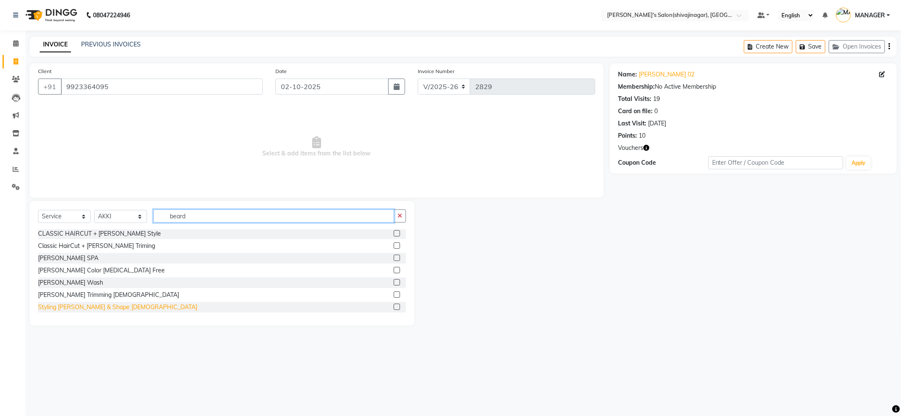
type input "beard"
click at [85, 308] on div "Styling [PERSON_NAME] & Shape [DEMOGRAPHIC_DATA]" at bounding box center [117, 307] width 159 height 9
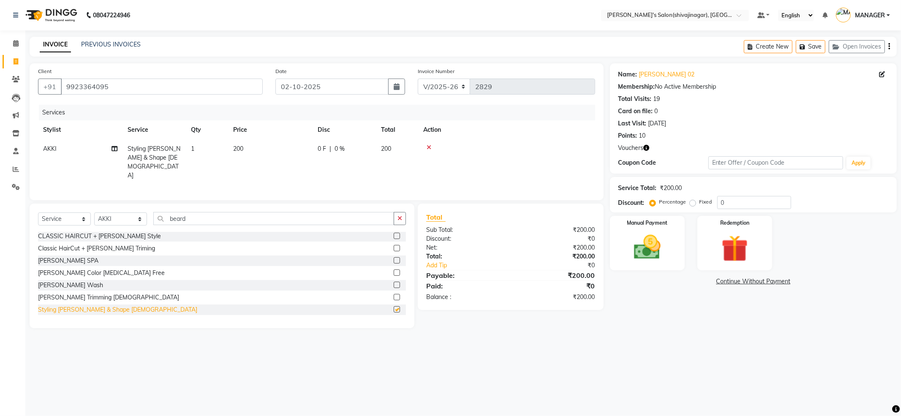
checkbox input "false"
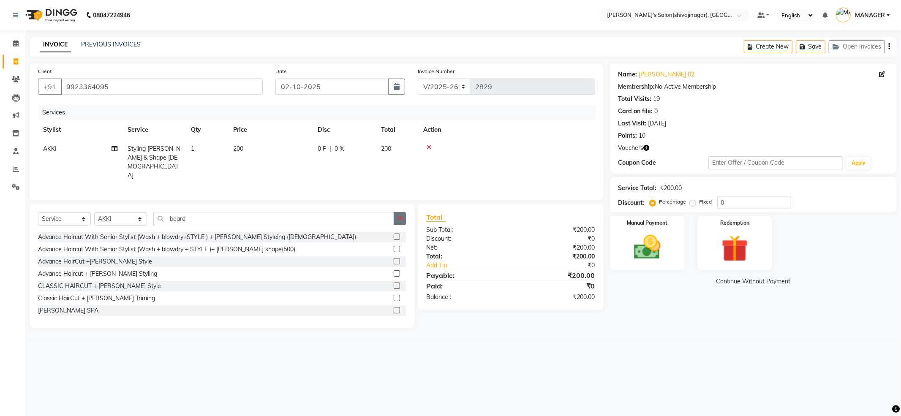
click at [398, 215] on icon "button" at bounding box center [400, 218] width 5 height 6
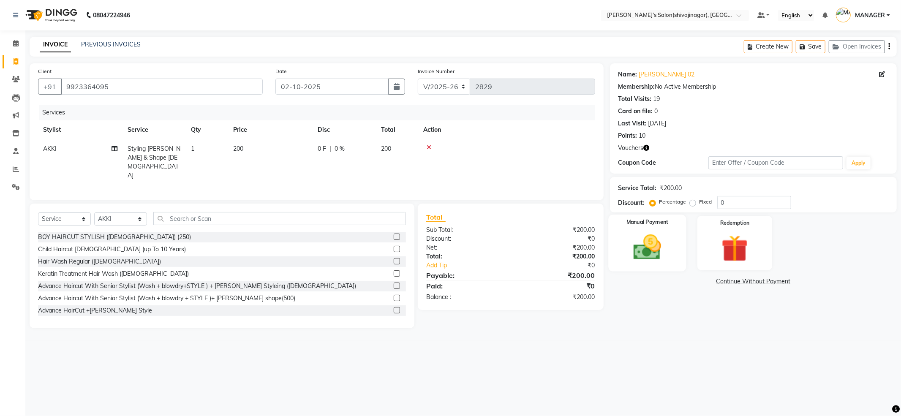
click at [654, 244] on img at bounding box center [647, 248] width 45 height 32
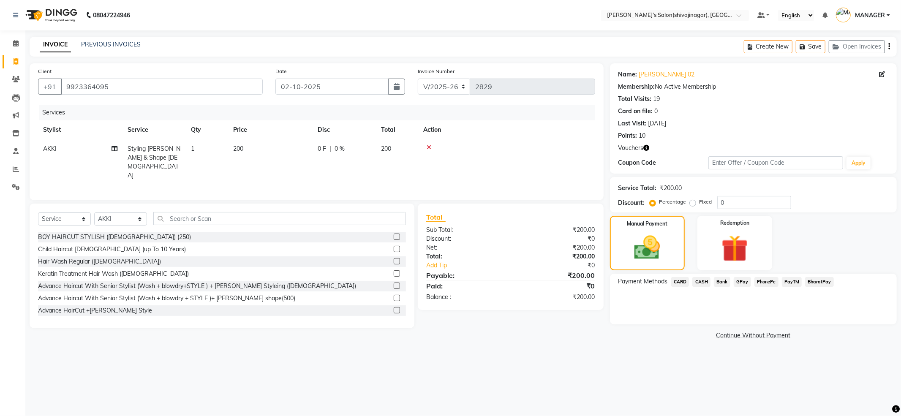
click at [788, 280] on span "PayTM" at bounding box center [792, 282] width 20 height 10
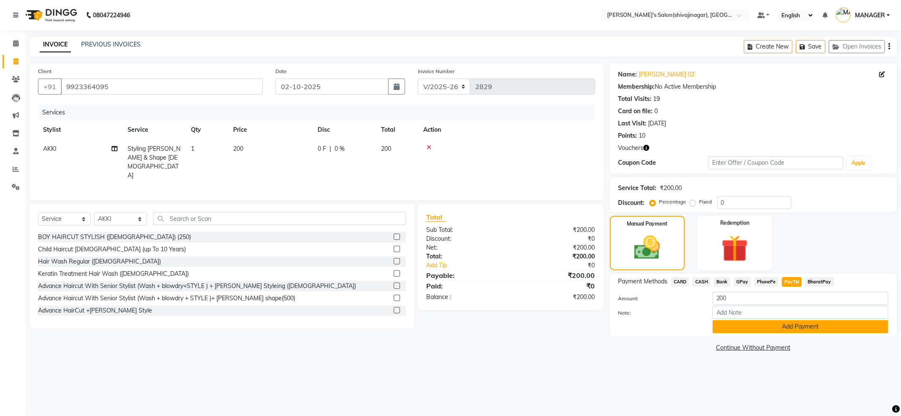
click at [752, 328] on button "Add Payment" at bounding box center [801, 326] width 176 height 13
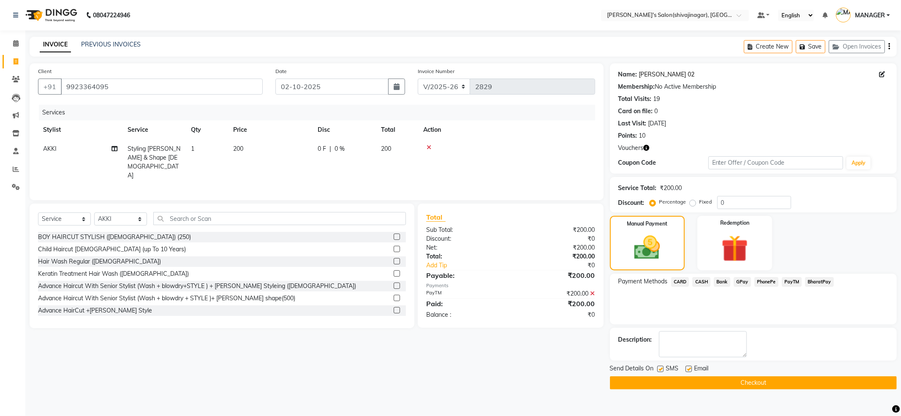
click at [666, 73] on link "Mahavir Jain 02" at bounding box center [667, 74] width 56 height 9
click at [759, 381] on button "Checkout" at bounding box center [753, 382] width 287 height 13
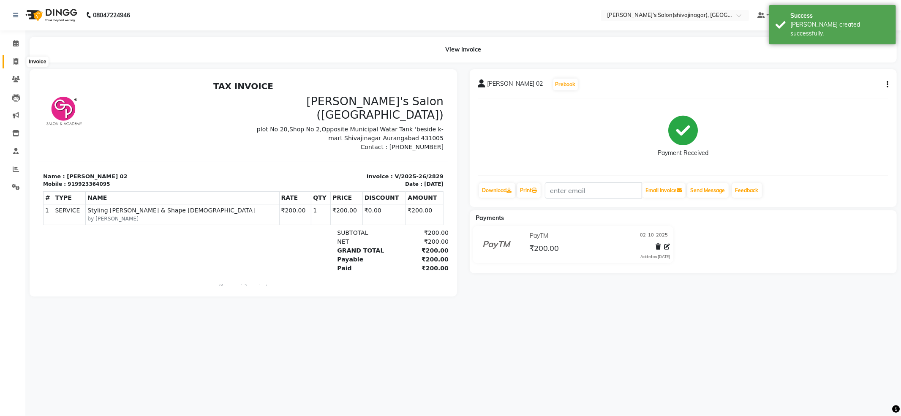
click at [14, 64] on icon at bounding box center [16, 61] width 5 height 6
select select "service"
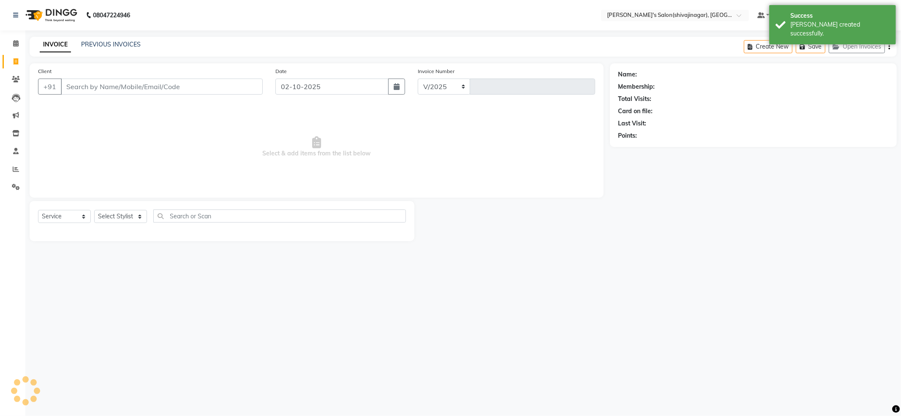
select select "4174"
type input "2830"
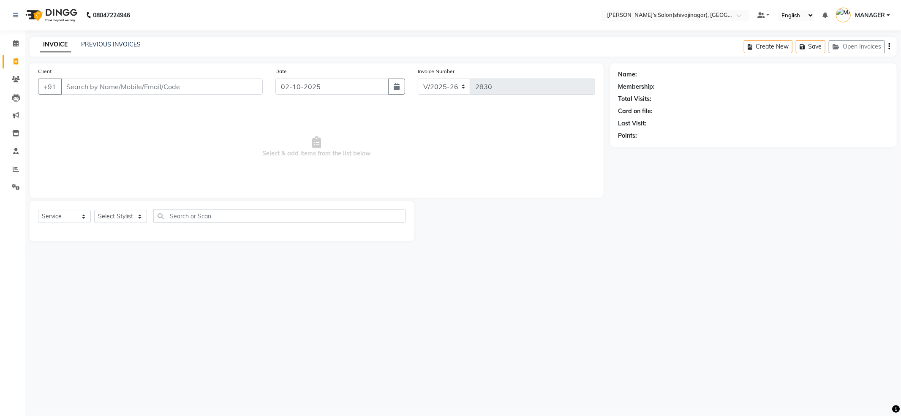
click at [137, 82] on input "Client" at bounding box center [162, 87] width 202 height 16
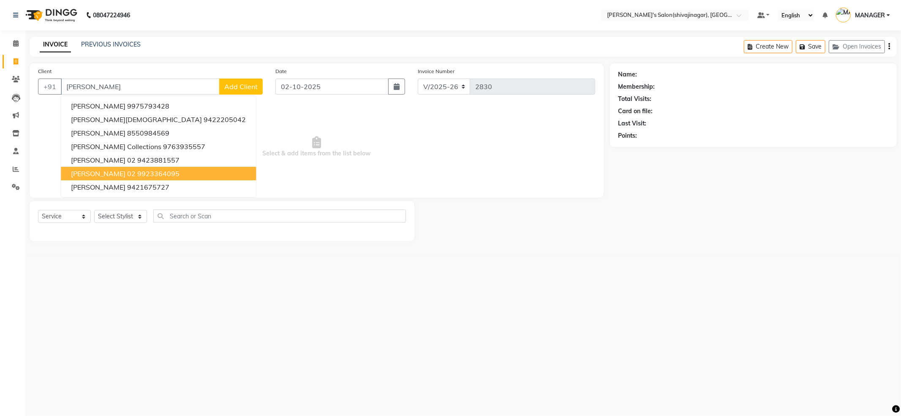
click at [137, 169] on ngb-highlight "9923364095" at bounding box center [158, 173] width 42 height 8
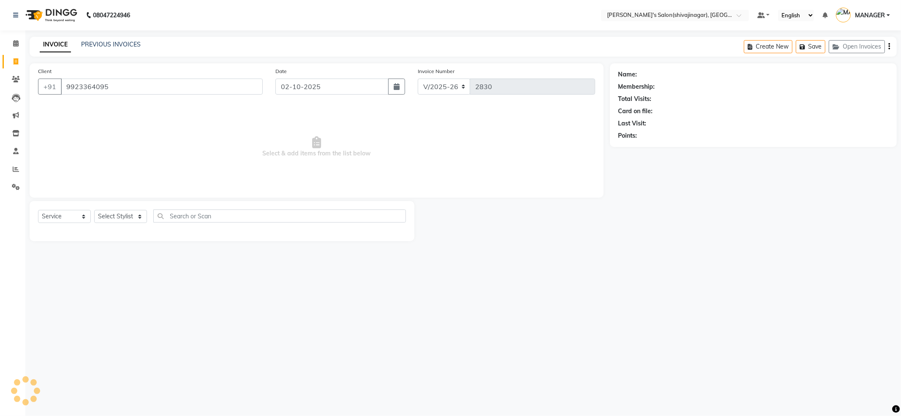
type input "9923364095"
click at [644, 137] on div "10" at bounding box center [642, 135] width 7 height 9
click at [644, 134] on div "10" at bounding box center [642, 135] width 7 height 9
click at [649, 72] on link "Mahavir Jain 02" at bounding box center [667, 74] width 56 height 9
click at [648, 146] on icon "button" at bounding box center [647, 148] width 6 height 6
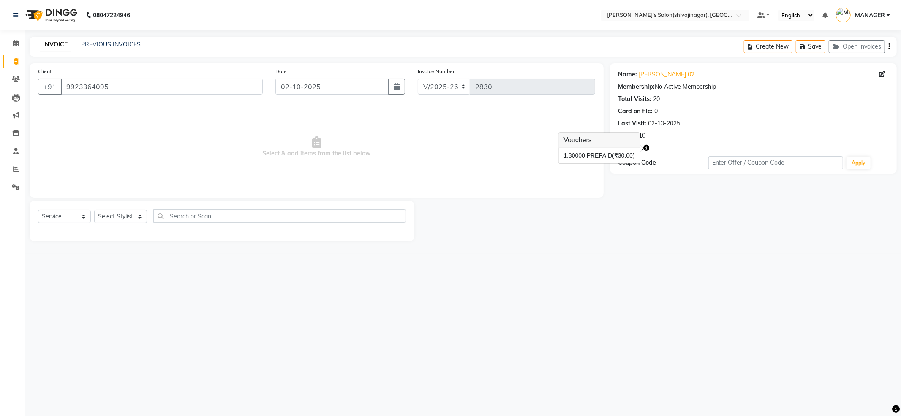
click at [683, 137] on div "Points: 10" at bounding box center [754, 135] width 270 height 9
click at [634, 136] on div "Points:" at bounding box center [628, 135] width 19 height 9
click at [645, 135] on div "10" at bounding box center [642, 135] width 7 height 9
click at [644, 139] on div "10" at bounding box center [642, 135] width 7 height 9
click at [9, 60] on span at bounding box center [15, 62] width 15 height 10
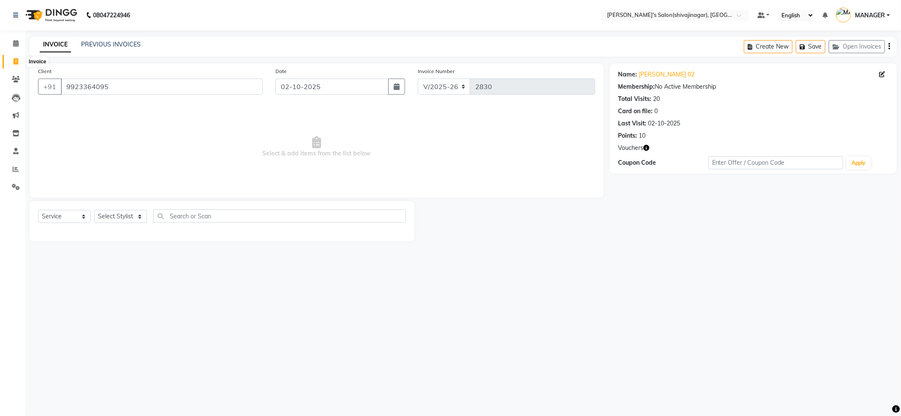
select select "service"
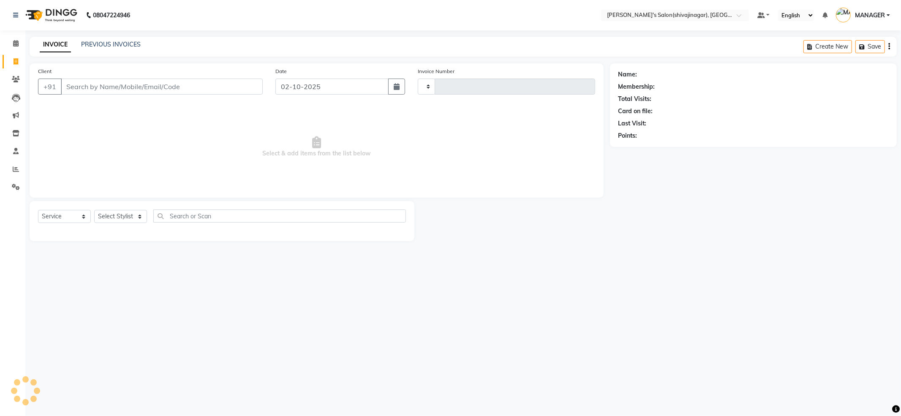
type input "2830"
select select "4174"
click at [171, 83] on input "Client" at bounding box center [162, 87] width 202 height 16
click at [113, 217] on select "Select Stylist ABHI AKKI KIRTI MANAGER MISS STAFF MONG'Z. NILOFER PALLAVI PRASA…" at bounding box center [120, 216] width 53 height 13
select select "30676"
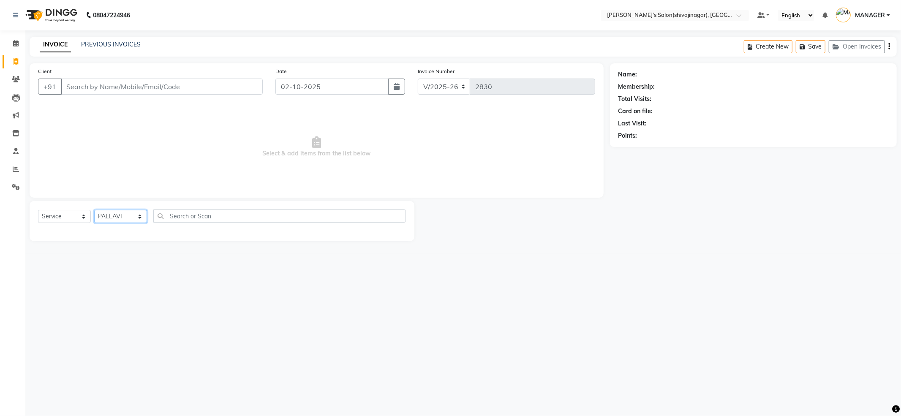
click at [94, 210] on select "Select Stylist ABHI AKKI KIRTI MANAGER MISS STAFF MONG'Z. NILOFER PALLAVI PRASA…" at bounding box center [120, 216] width 53 height 13
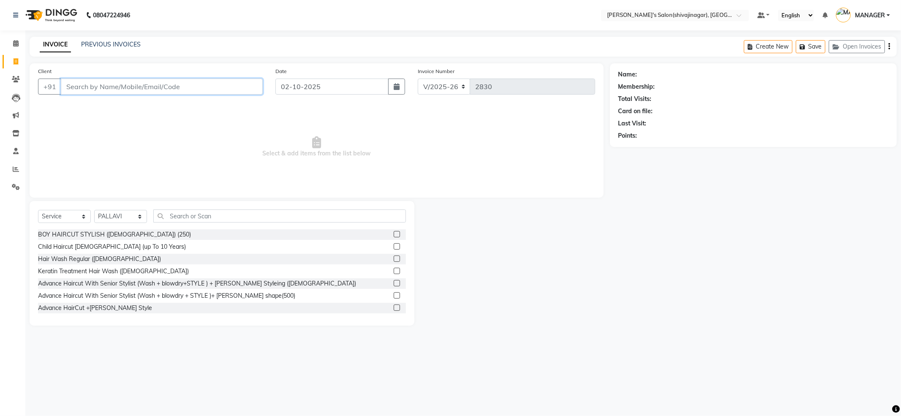
click at [142, 90] on input "Client" at bounding box center [162, 87] width 202 height 16
click at [193, 87] on input "Client" at bounding box center [162, 87] width 202 height 16
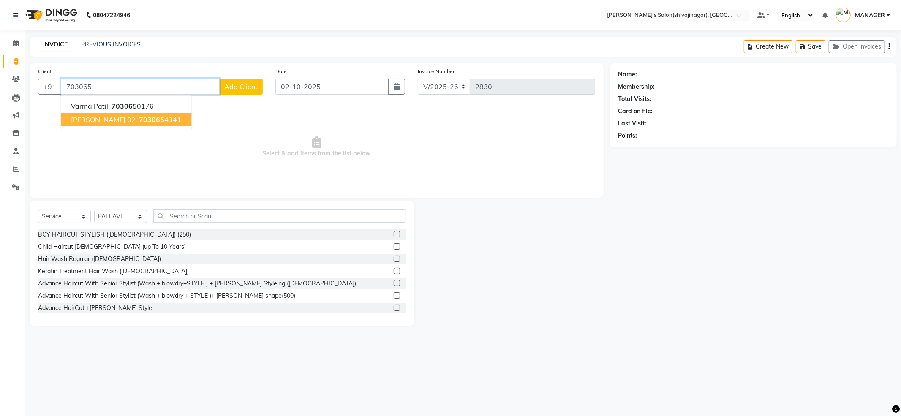
click at [124, 122] on button "kiran ghodke 02 703065 4341" at bounding box center [126, 120] width 131 height 14
type input "7030654341"
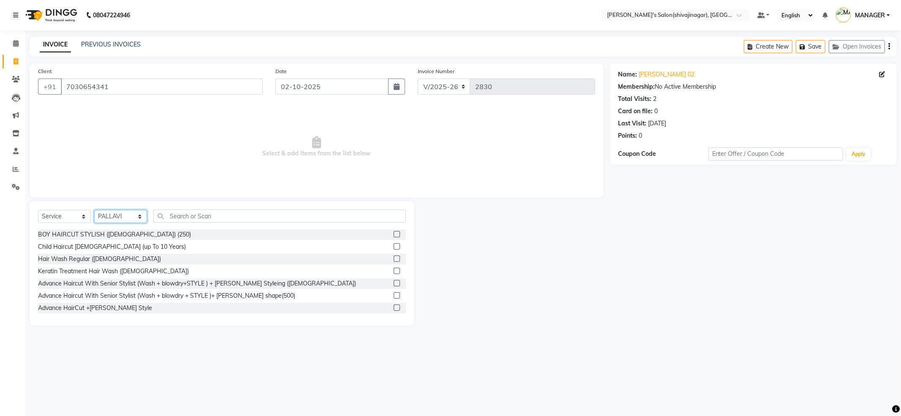
click at [129, 219] on select "Select Stylist ABHI AKKI KIRTI MANAGER MISS STAFF MONG'Z. NILOFER PALLAVI PRASA…" at bounding box center [120, 216] width 53 height 13
click at [94, 210] on select "Select Stylist ABHI AKKI KIRTI MANAGER MISS STAFF MONG'Z. NILOFER PALLAVI PRASA…" at bounding box center [120, 216] width 53 height 13
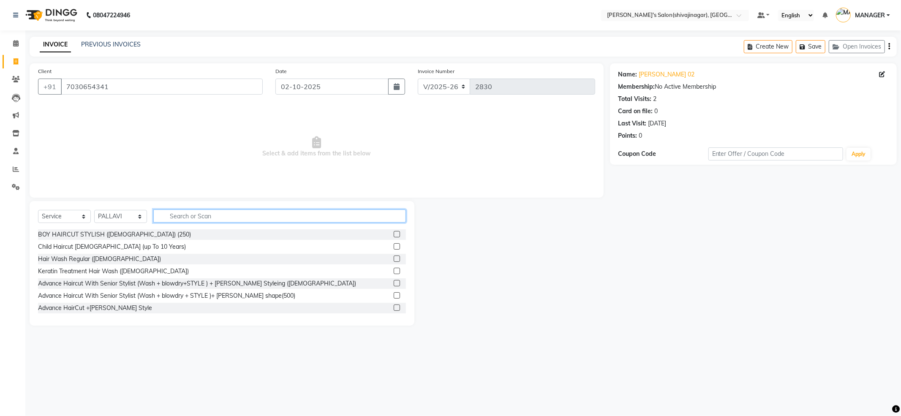
click at [215, 218] on input "text" at bounding box center [279, 216] width 253 height 13
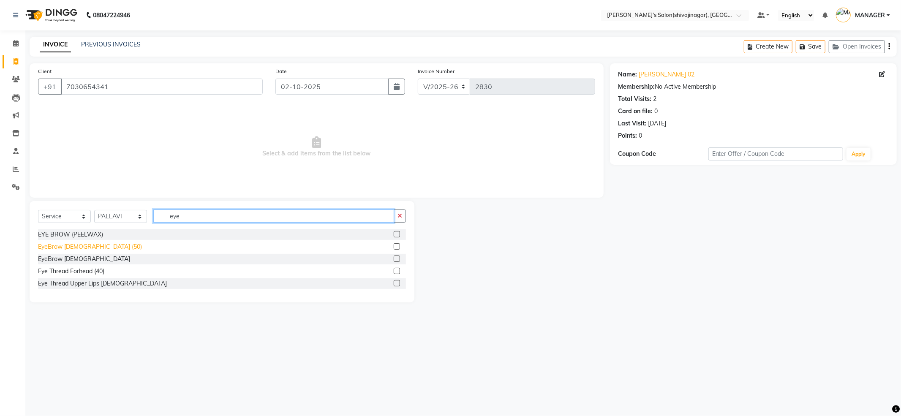
type input "eye"
click at [62, 244] on div "EyeBrow FEMALE (50)" at bounding box center [90, 247] width 104 height 9
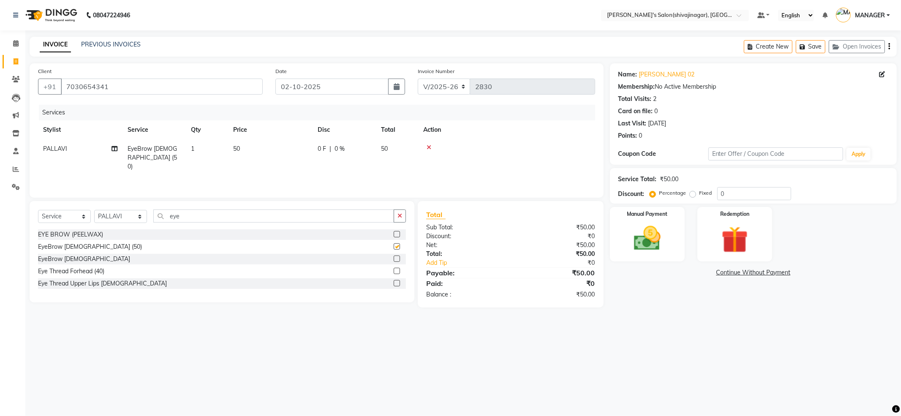
checkbox input "false"
click at [656, 243] on img at bounding box center [647, 239] width 45 height 32
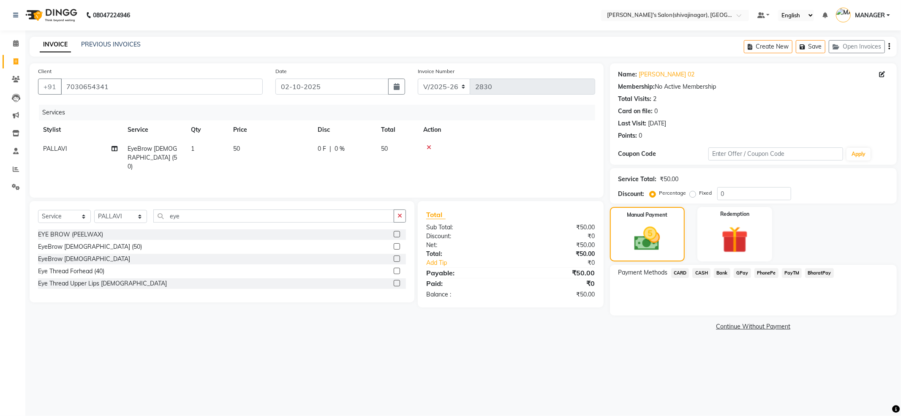
click at [700, 273] on span "CASH" at bounding box center [701, 273] width 18 height 10
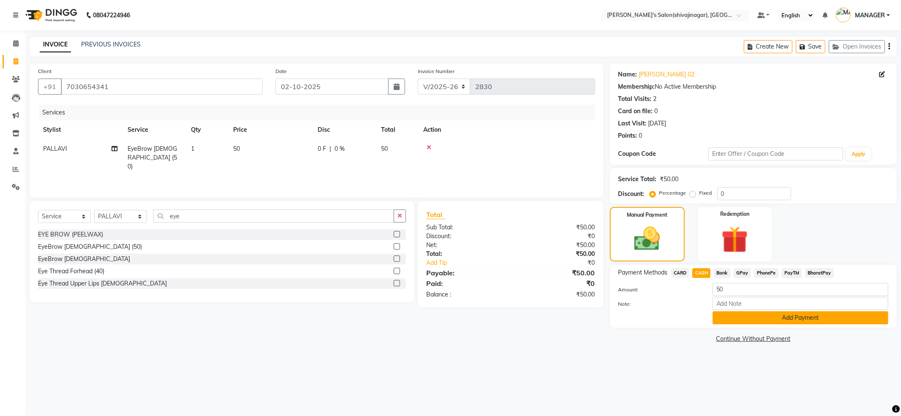
click at [751, 324] on button "Add Payment" at bounding box center [801, 317] width 176 height 13
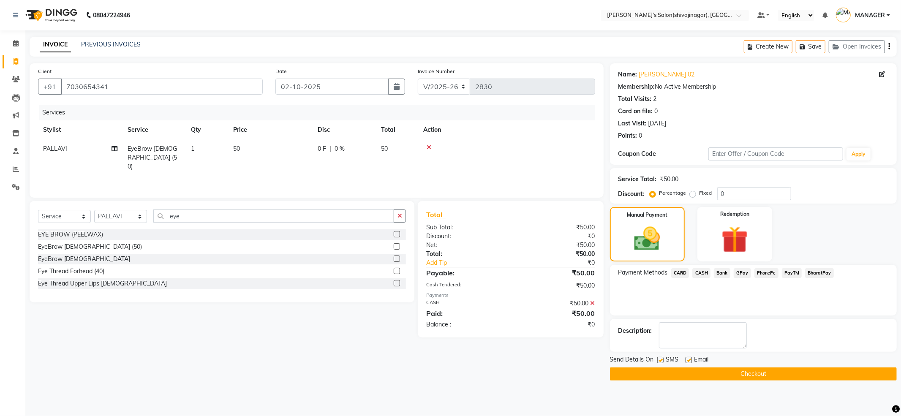
click at [753, 379] on button "Checkout" at bounding box center [753, 374] width 287 height 13
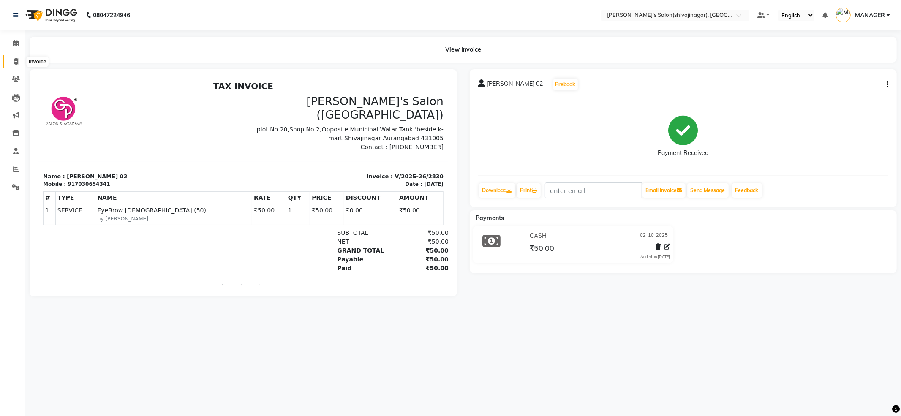
click at [18, 63] on icon at bounding box center [16, 61] width 5 height 6
select select "service"
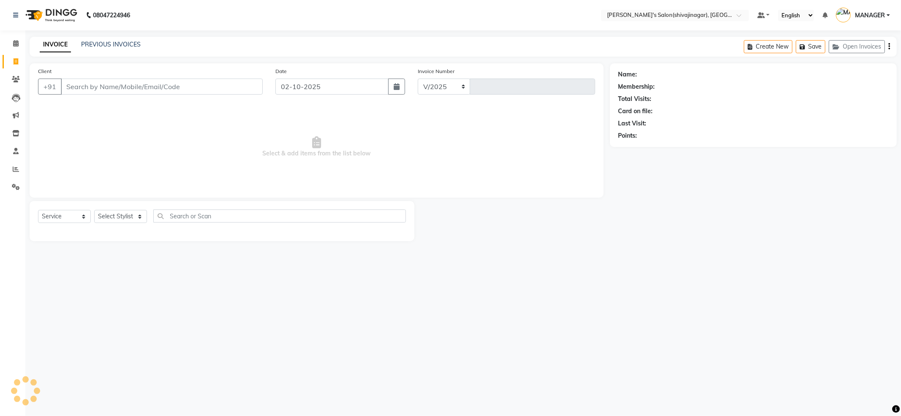
select select "4174"
type input "2831"
click at [70, 90] on input "Client" at bounding box center [162, 87] width 202 height 16
type input "+9764176808"
click at [247, 83] on span "Add Client" at bounding box center [240, 86] width 33 height 8
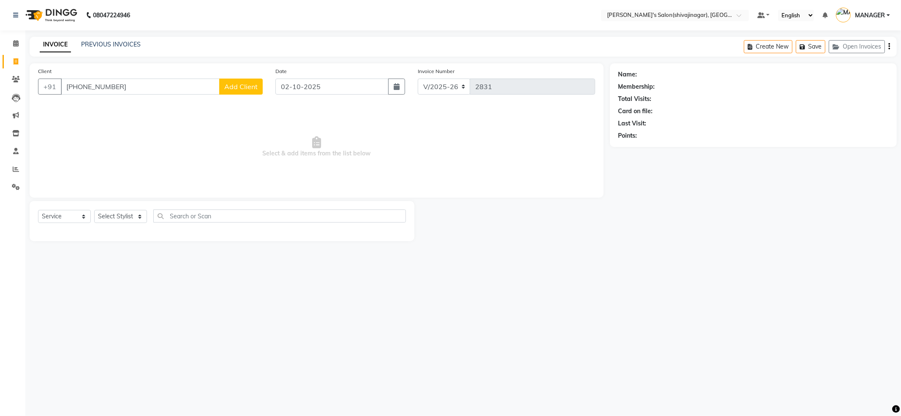
select select "22"
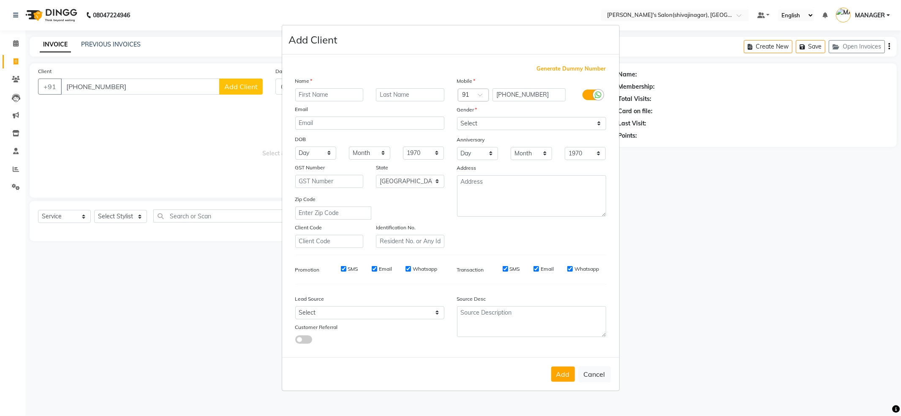
click at [345, 98] on input "text" at bounding box center [329, 94] width 68 height 13
type input "sohel khan 02"
click at [597, 128] on select "Select Male Female Other Prefer Not To Say" at bounding box center [531, 123] width 149 height 13
select select "[DEMOGRAPHIC_DATA]"
click at [457, 117] on select "Select Male Female Other Prefer Not To Say" at bounding box center [531, 123] width 149 height 13
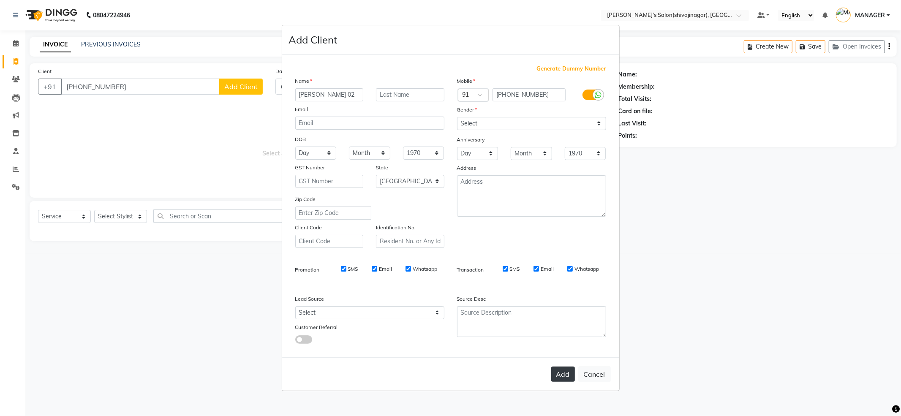
click at [568, 372] on button "Add" at bounding box center [563, 374] width 24 height 15
click at [563, 374] on button "Add" at bounding box center [563, 374] width 24 height 15
click at [543, 98] on input "+9764176808" at bounding box center [529, 94] width 73 height 13
type input "+"
type input "9764176808"
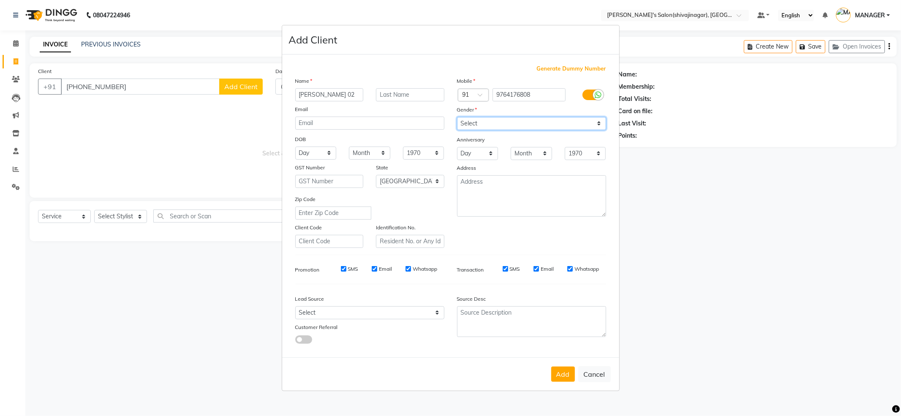
click at [518, 125] on select "Select Male Female Other Prefer Not To Say" at bounding box center [531, 123] width 149 height 13
click at [457, 117] on select "Select Male Female Other Prefer Not To Say" at bounding box center [531, 123] width 149 height 13
click at [559, 372] on button "Add" at bounding box center [563, 374] width 24 height 15
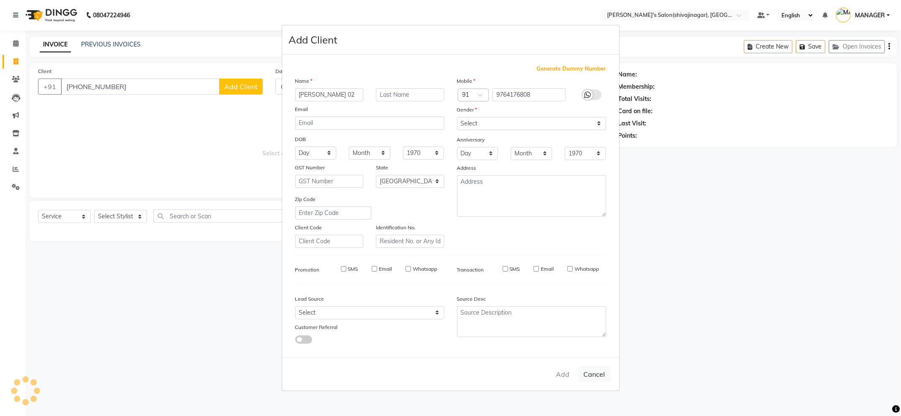
type input "9764176808"
select select
select select "null"
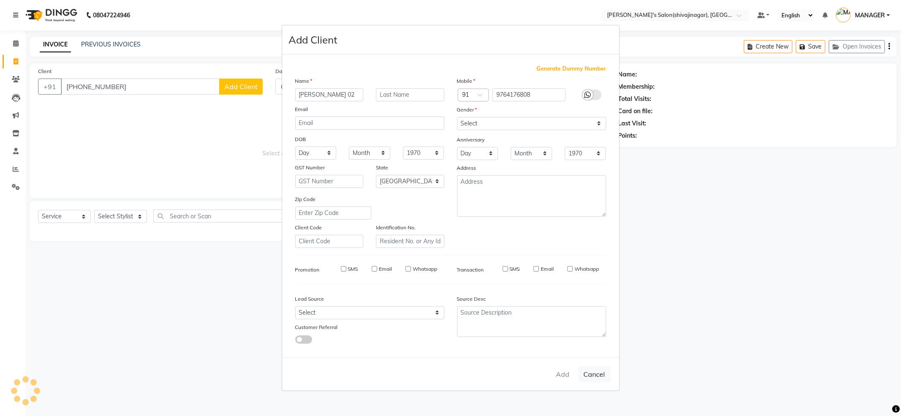
select select
checkbox input "false"
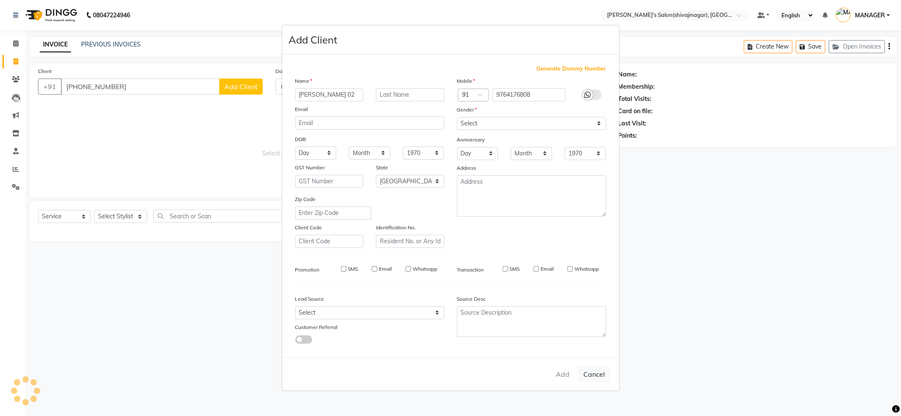
checkbox input "false"
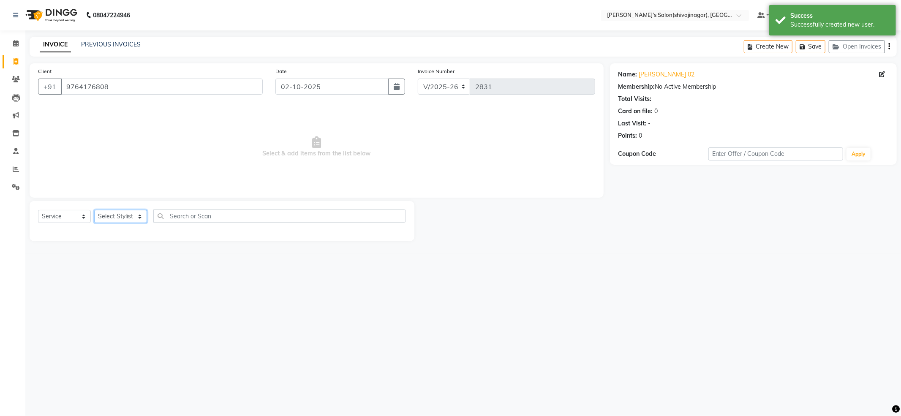
click at [133, 218] on select "Select Stylist ABHI AKKI KIRTI MANAGER MISS STAFF MONG'Z. NILOFER PALLAVI PRASA…" at bounding box center [120, 216] width 53 height 13
select select "82728"
click at [94, 210] on select "Select Stylist ABHI AKKI KIRTI MANAGER MISS STAFF MONG'Z. NILOFER PALLAVI PRASA…" at bounding box center [120, 216] width 53 height 13
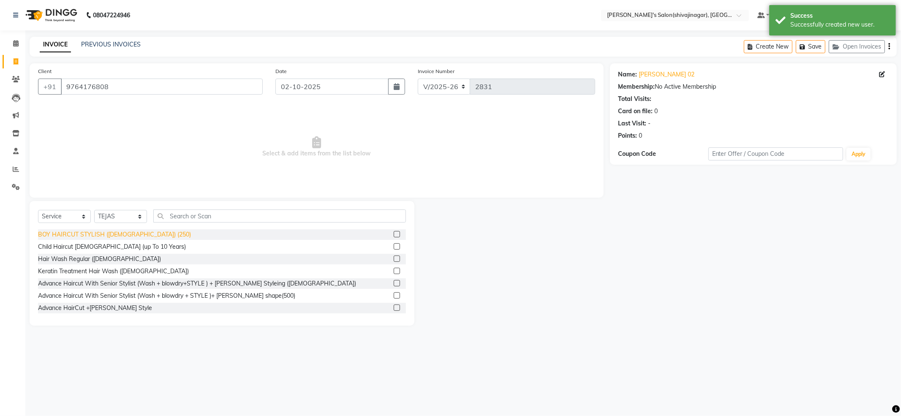
click at [121, 234] on div "BOY HAIRCUT STYLISH (Male) (250)" at bounding box center [114, 234] width 153 height 9
checkbox input "false"
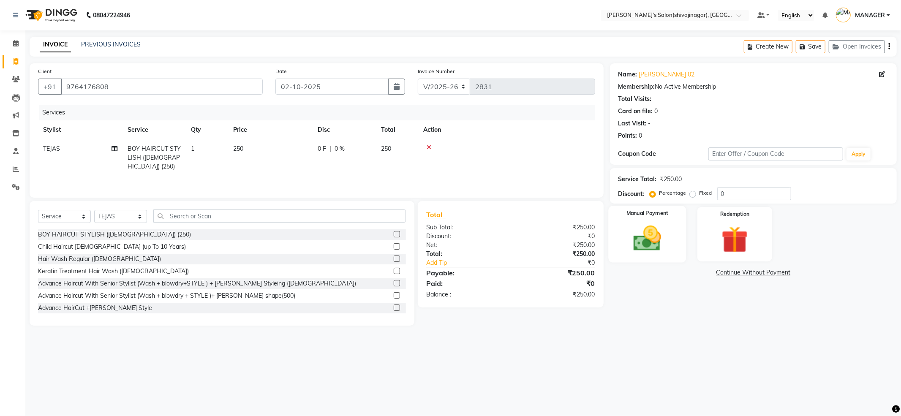
click at [653, 218] on div "Manual Payment" at bounding box center [647, 234] width 78 height 57
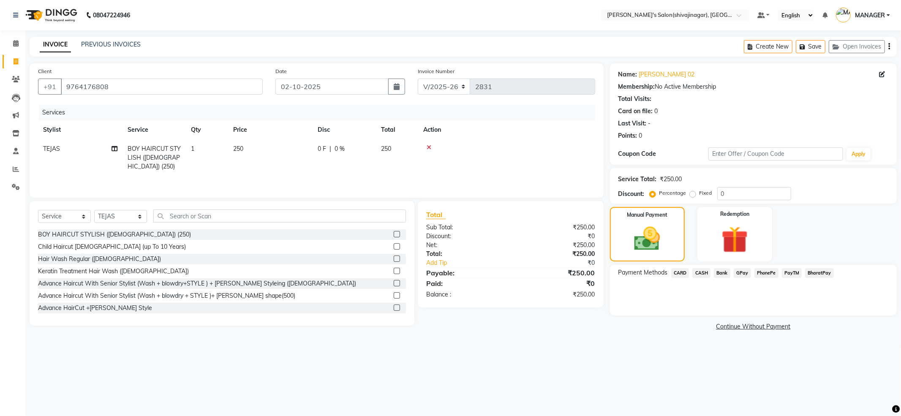
click at [788, 273] on span "PayTM" at bounding box center [792, 273] width 20 height 10
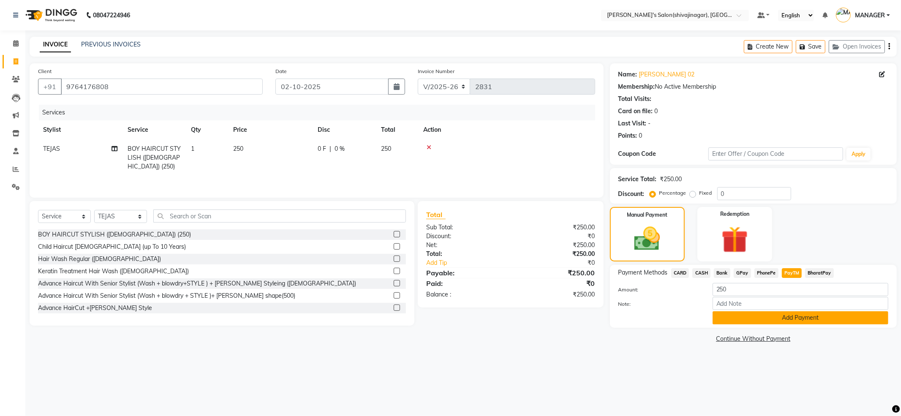
click at [779, 323] on button "Add Payment" at bounding box center [801, 317] width 176 height 13
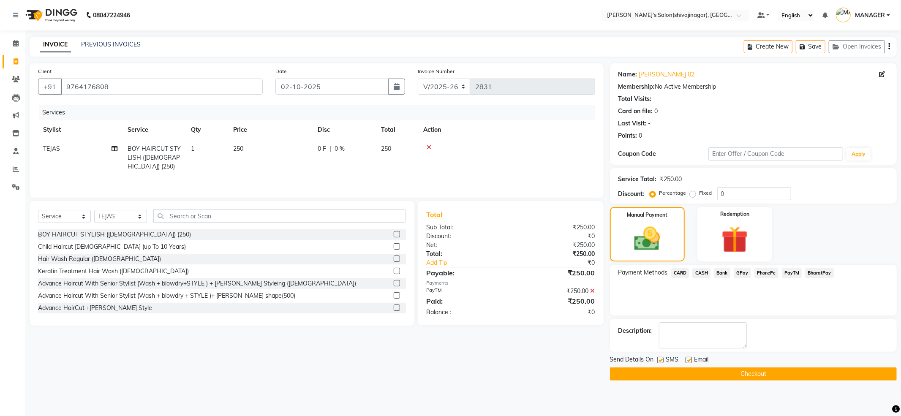
click at [764, 370] on button "Checkout" at bounding box center [753, 374] width 287 height 13
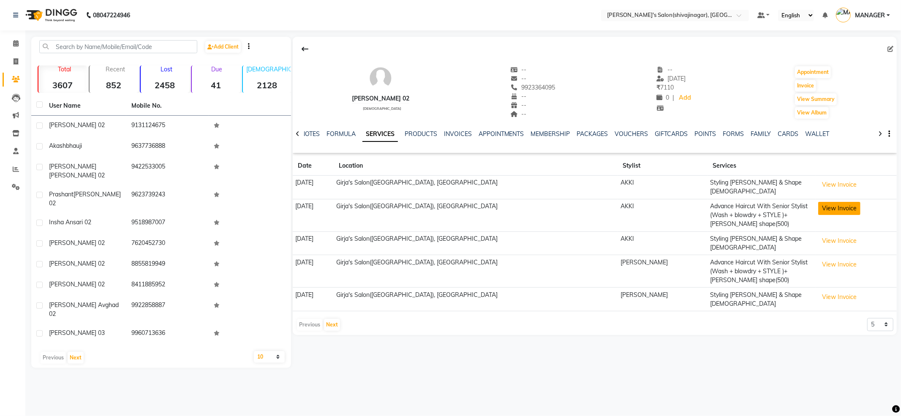
click at [826, 205] on button "View Invoice" at bounding box center [839, 208] width 42 height 13
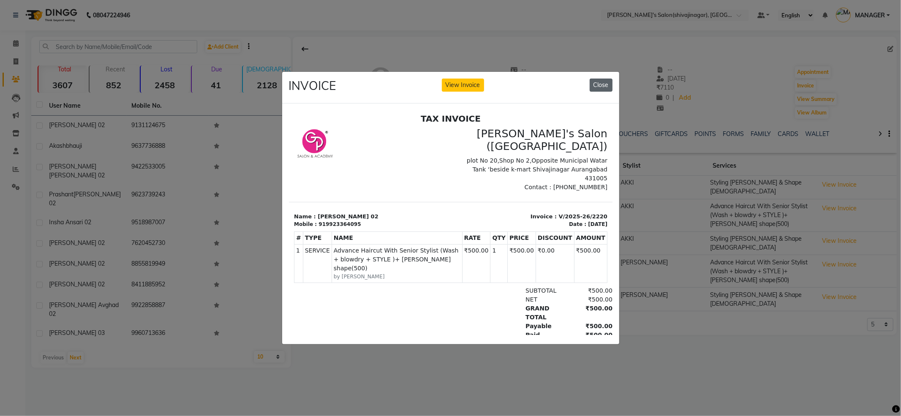
click at [603, 80] on button "Close" at bounding box center [601, 85] width 23 height 13
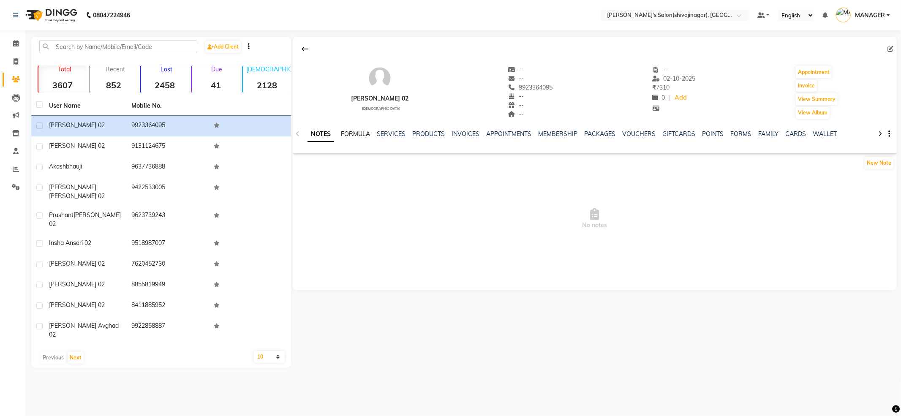
click at [360, 131] on link "FORMULA" at bounding box center [355, 134] width 29 height 8
click at [399, 131] on link "SERVICES" at bounding box center [390, 134] width 29 height 8
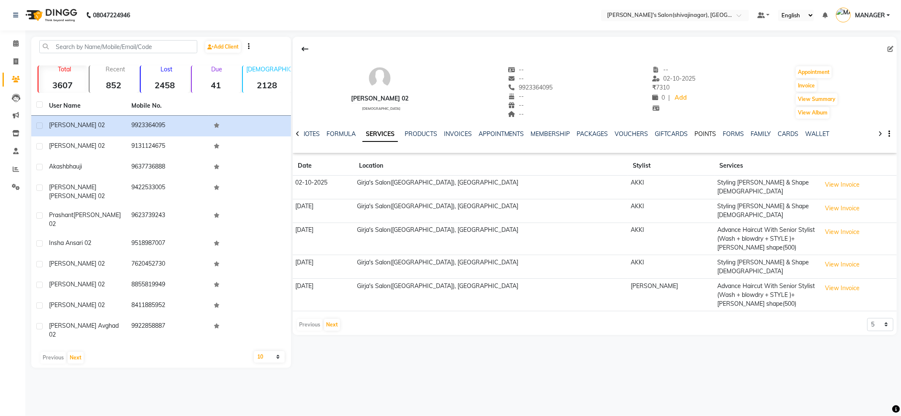
click at [701, 132] on link "POINTS" at bounding box center [706, 134] width 22 height 8
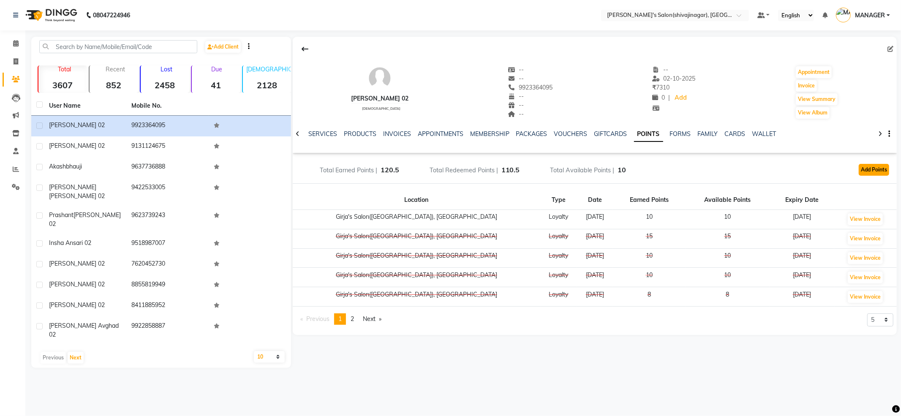
click at [875, 171] on button "Add Points" at bounding box center [874, 170] width 30 height 12
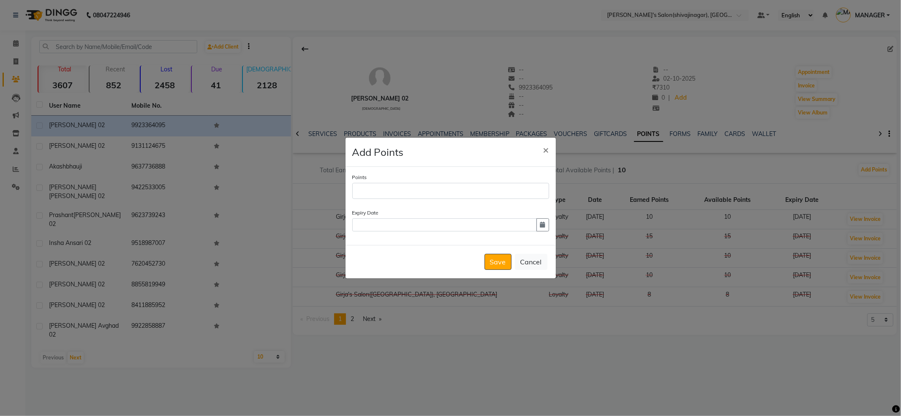
click at [625, 169] on ngb-modal-window "Add Points × Points Expiry Date Save Cancel" at bounding box center [450, 208] width 901 height 416
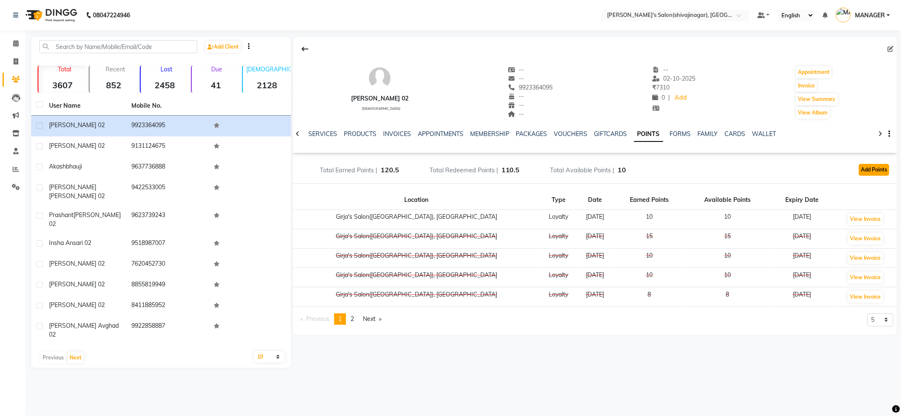
click at [871, 169] on button "Add Points" at bounding box center [874, 170] width 30 height 12
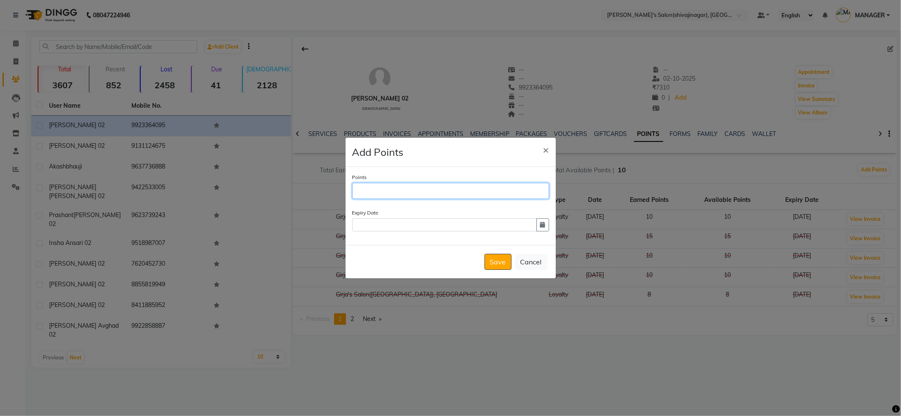
click at [447, 192] on input "Points" at bounding box center [450, 191] width 197 height 16
type input "20"
click at [497, 262] on button "Save" at bounding box center [498, 262] width 27 height 16
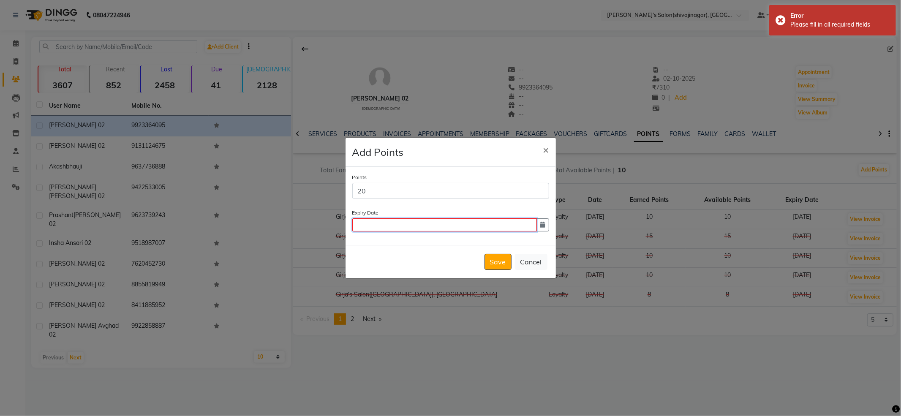
click at [427, 227] on input "text" at bounding box center [444, 224] width 185 height 13
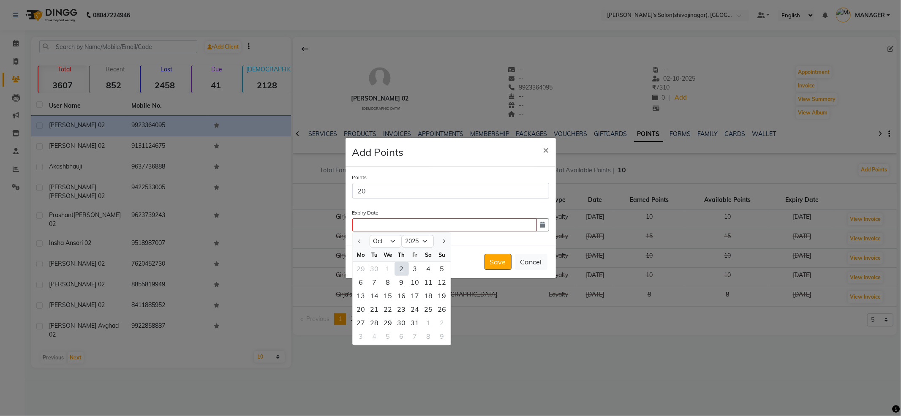
click at [403, 267] on div "2" at bounding box center [402, 269] width 14 height 14
type input "02-10-2025"
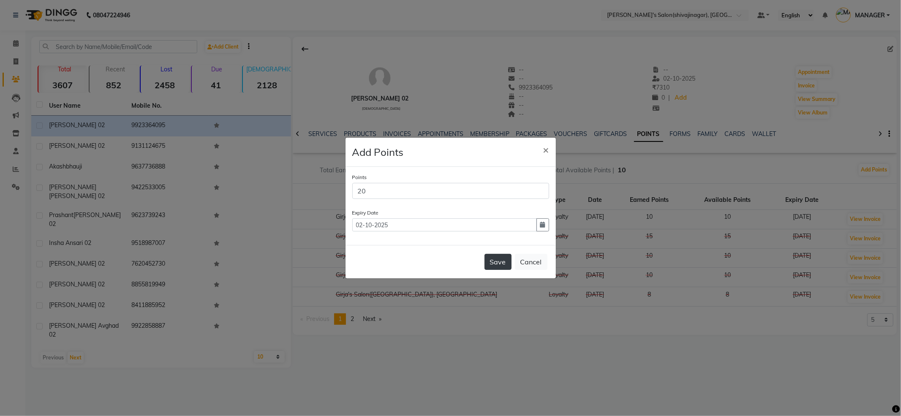
click at [492, 259] on button "Save" at bounding box center [498, 262] width 27 height 16
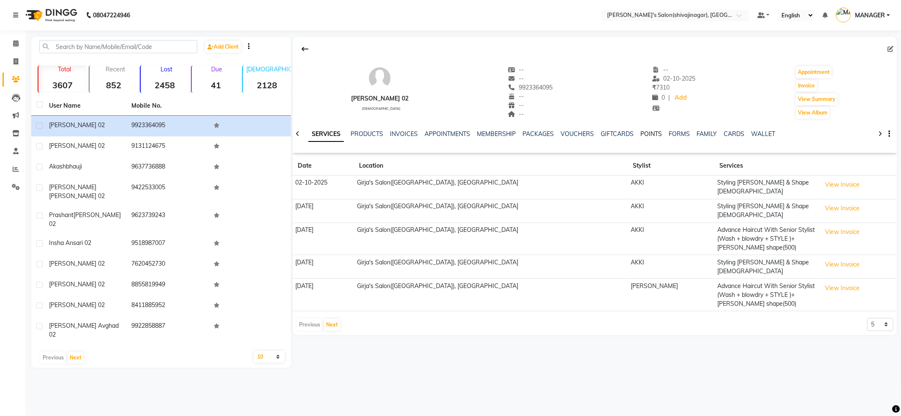
click at [647, 132] on link "POINTS" at bounding box center [652, 134] width 22 height 8
